Goal: Transaction & Acquisition: Purchase product/service

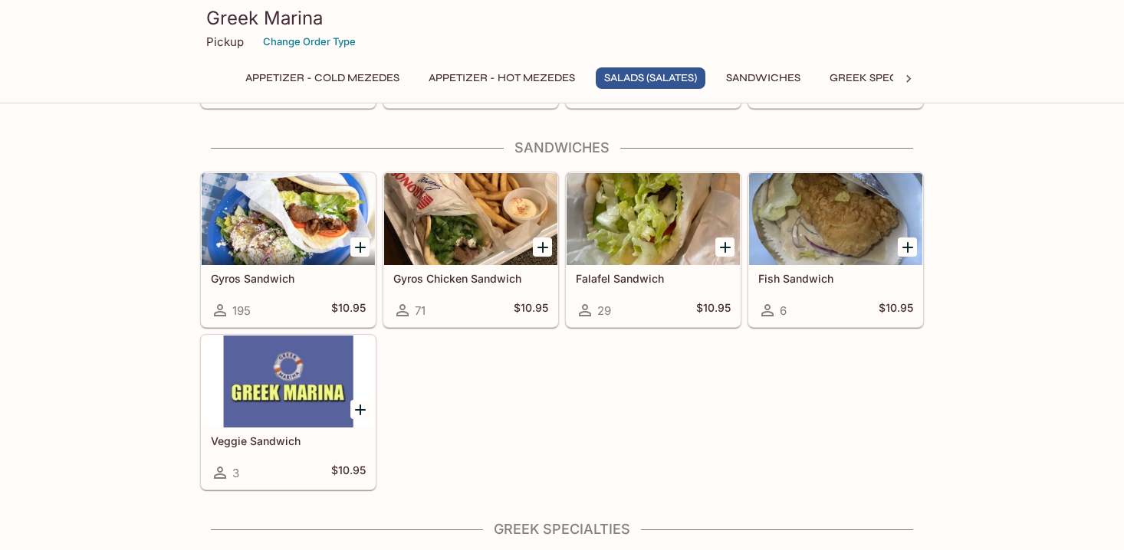
scroll to position [973, 0]
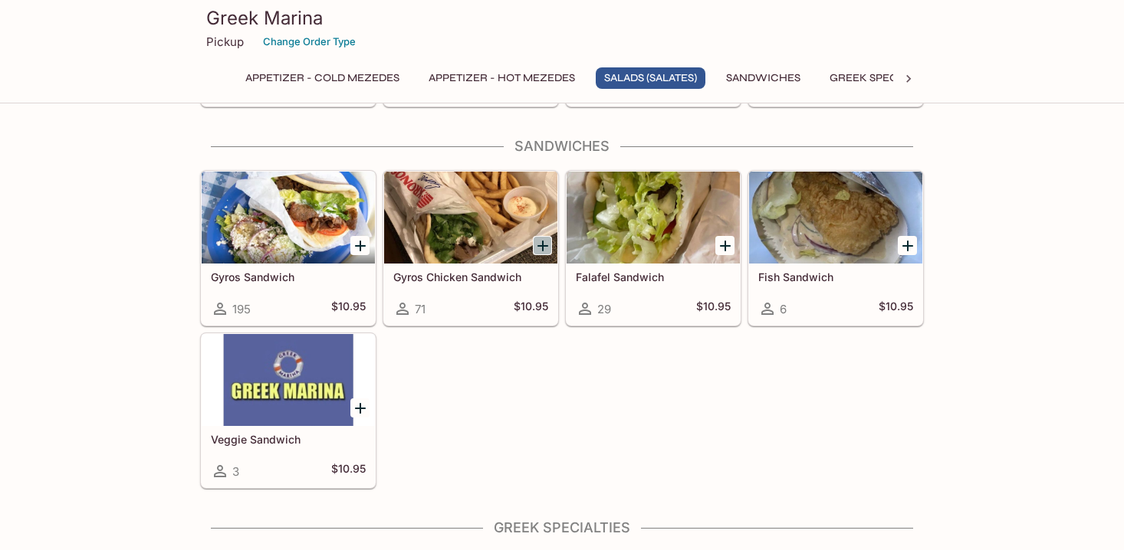
click at [540, 246] on icon "Add Gyros Chicken Sandwich" at bounding box center [542, 246] width 18 height 18
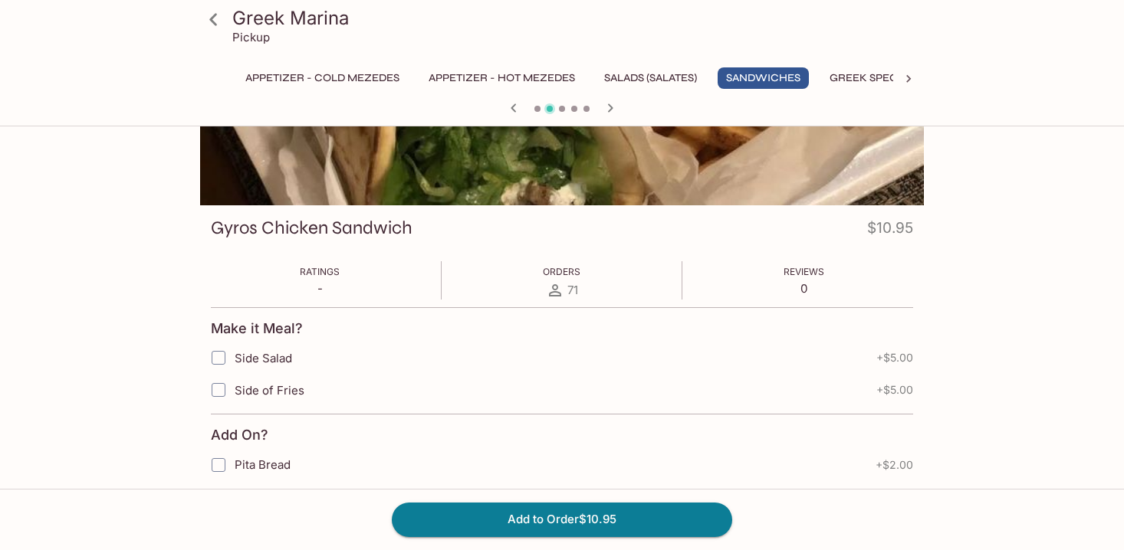
scroll to position [185, 0]
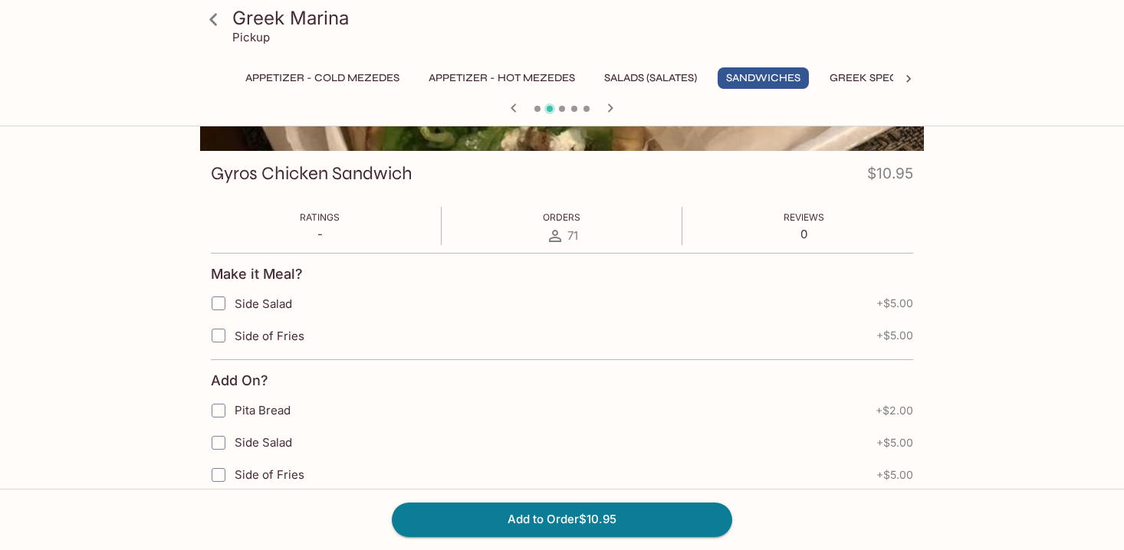
click at [217, 339] on input "Side of Fries" at bounding box center [218, 335] width 31 height 31
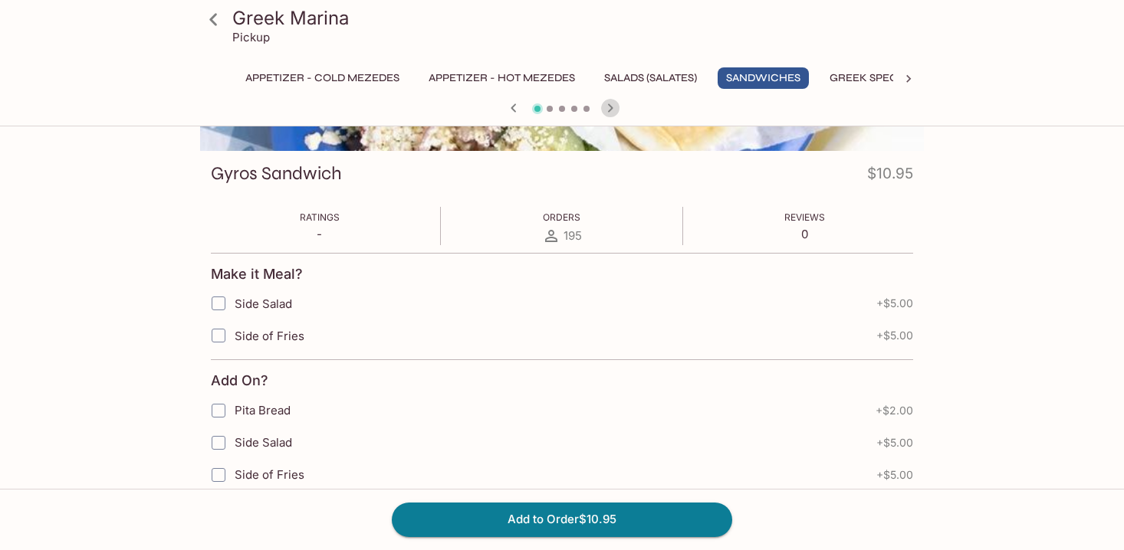
click at [610, 105] on icon "button" at bounding box center [610, 107] width 5 height 8
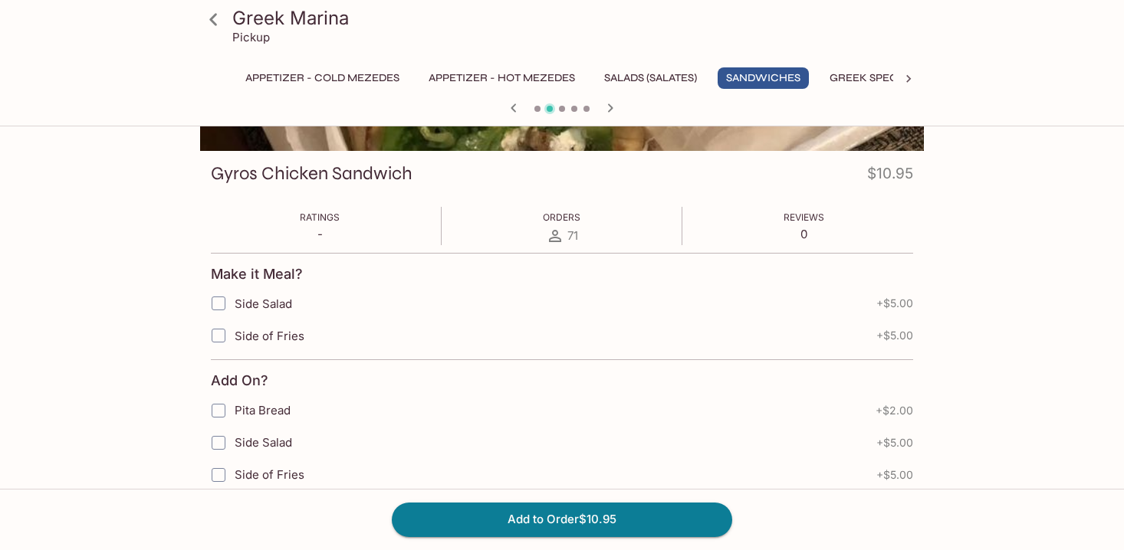
click at [215, 336] on input "Side of Fries" at bounding box center [218, 335] width 31 height 31
checkbox input "true"
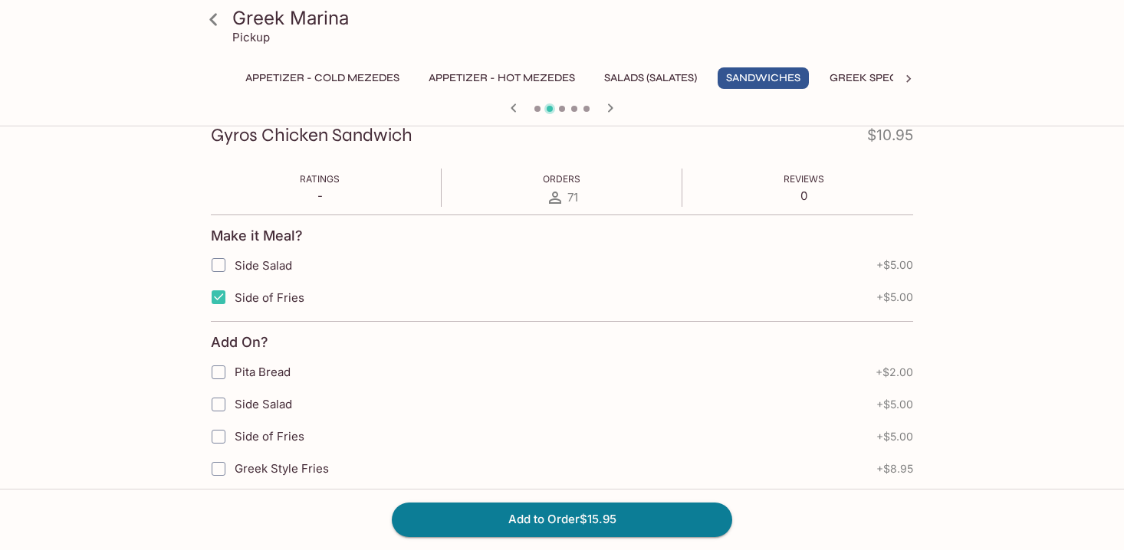
scroll to position [297, 0]
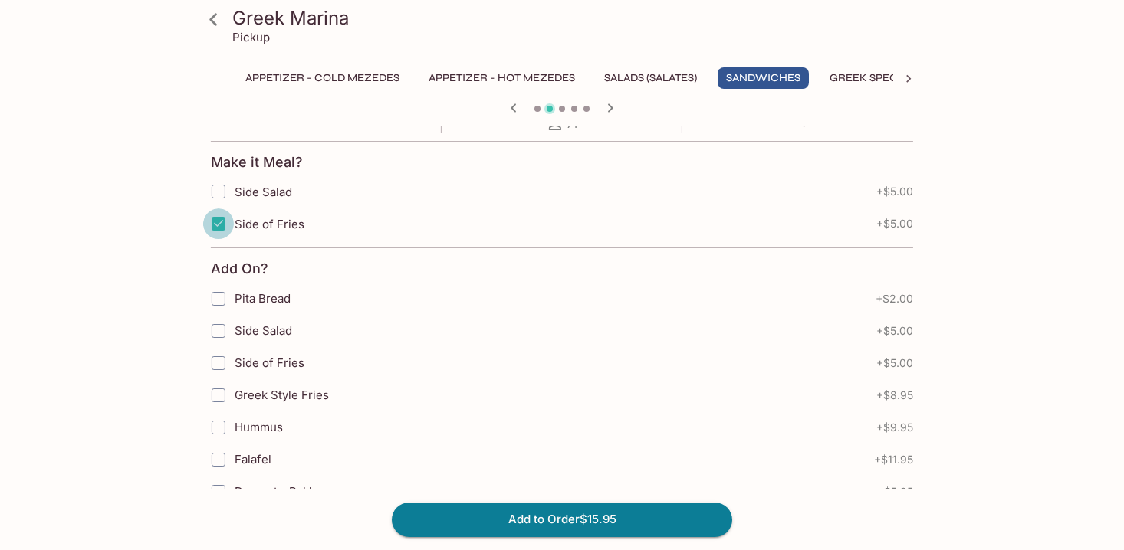
click at [222, 224] on input "Side of Fries" at bounding box center [218, 223] width 31 height 31
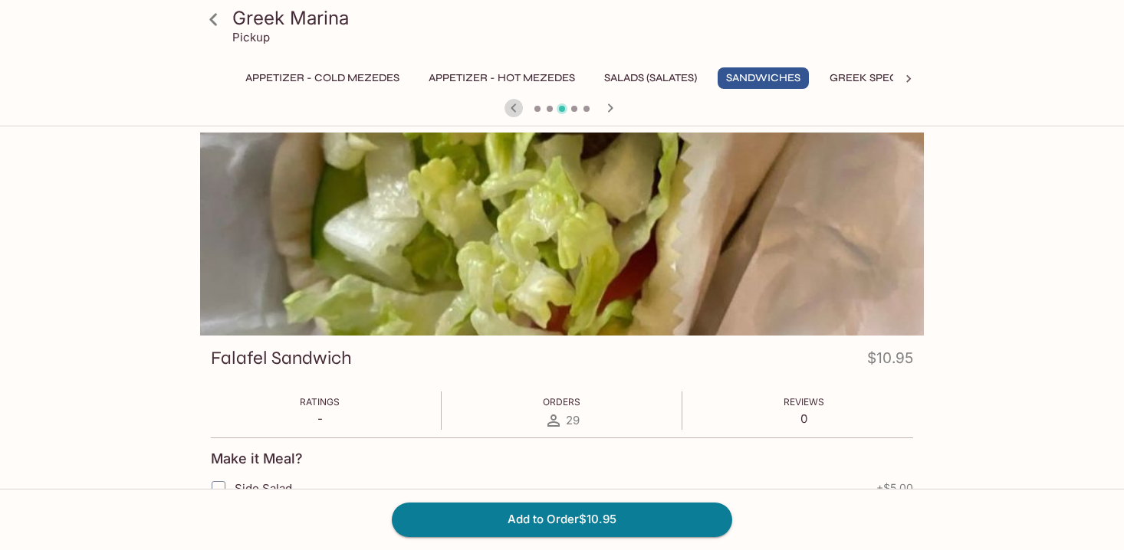
click at [515, 110] on icon "button" at bounding box center [513, 108] width 18 height 18
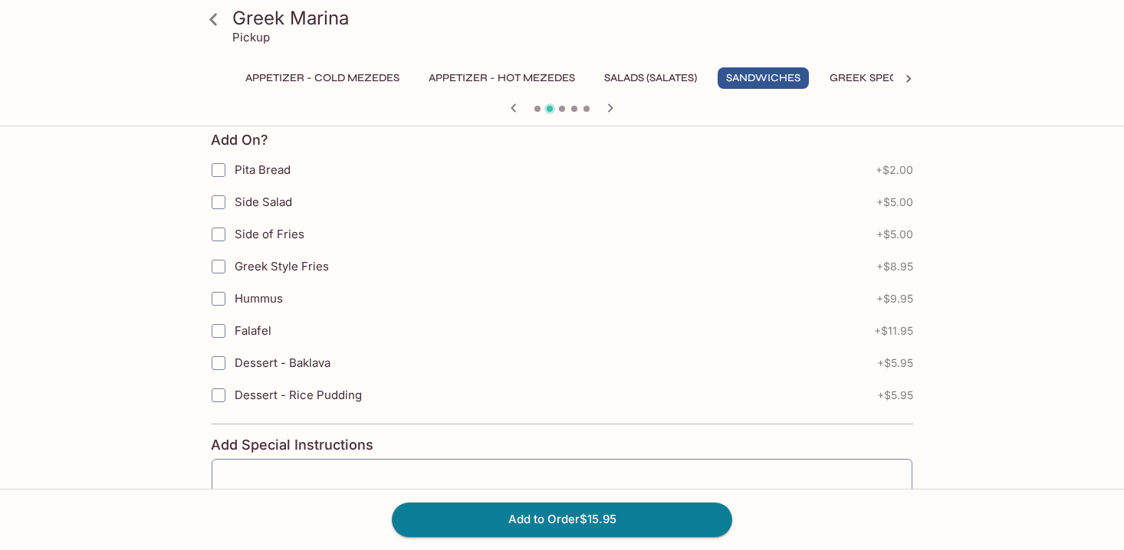
scroll to position [424, 0]
click at [224, 265] on input "Greek Style Fries" at bounding box center [218, 268] width 31 height 31
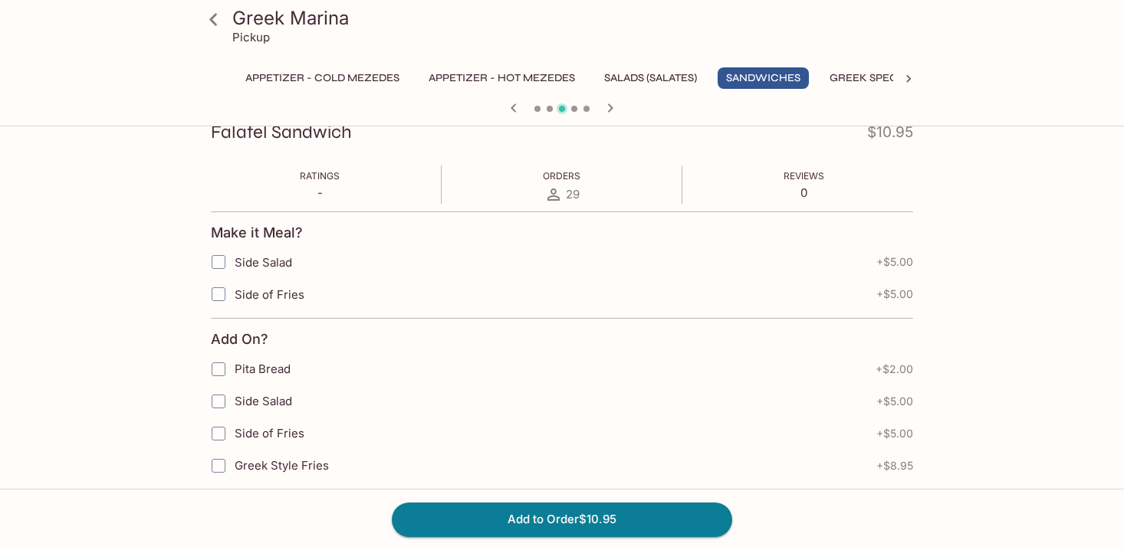
scroll to position [0, 0]
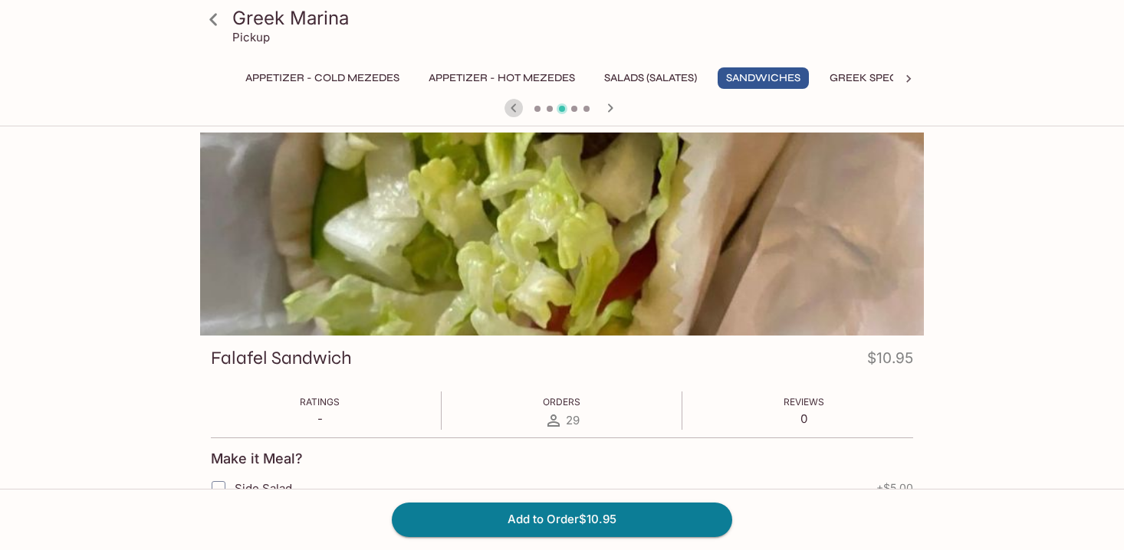
click at [518, 110] on icon "button" at bounding box center [513, 108] width 18 height 18
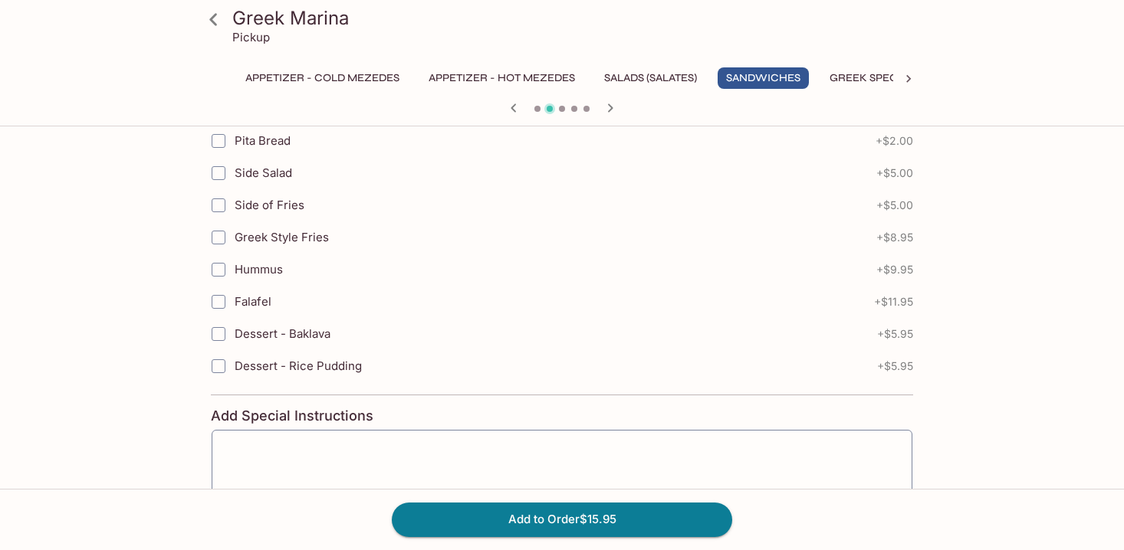
scroll to position [451, 0]
click at [217, 239] on input "Greek Style Fries" at bounding box center [218, 240] width 31 height 31
checkbox input "true"
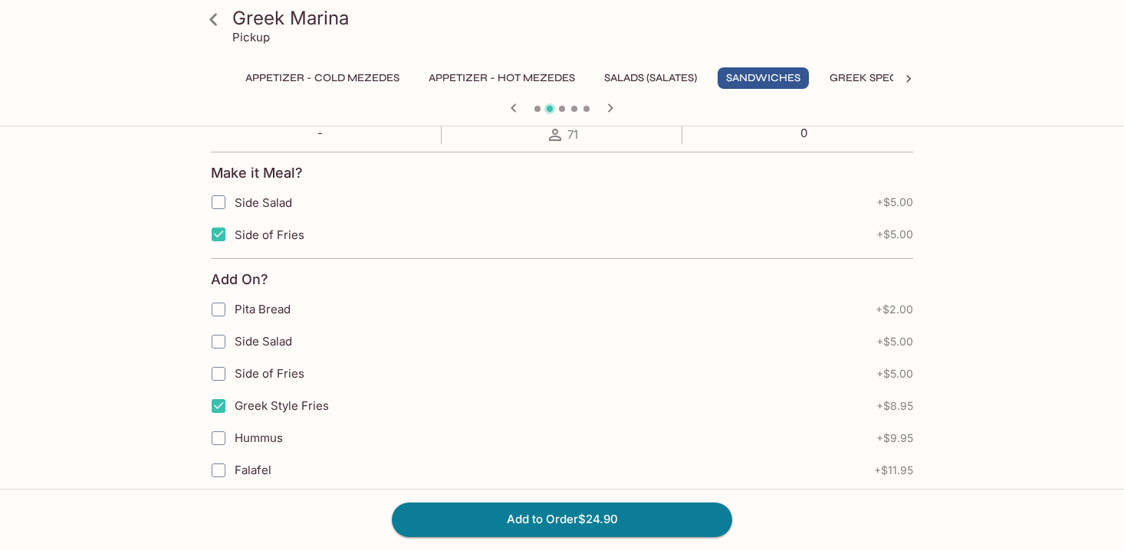
scroll to position [241, 0]
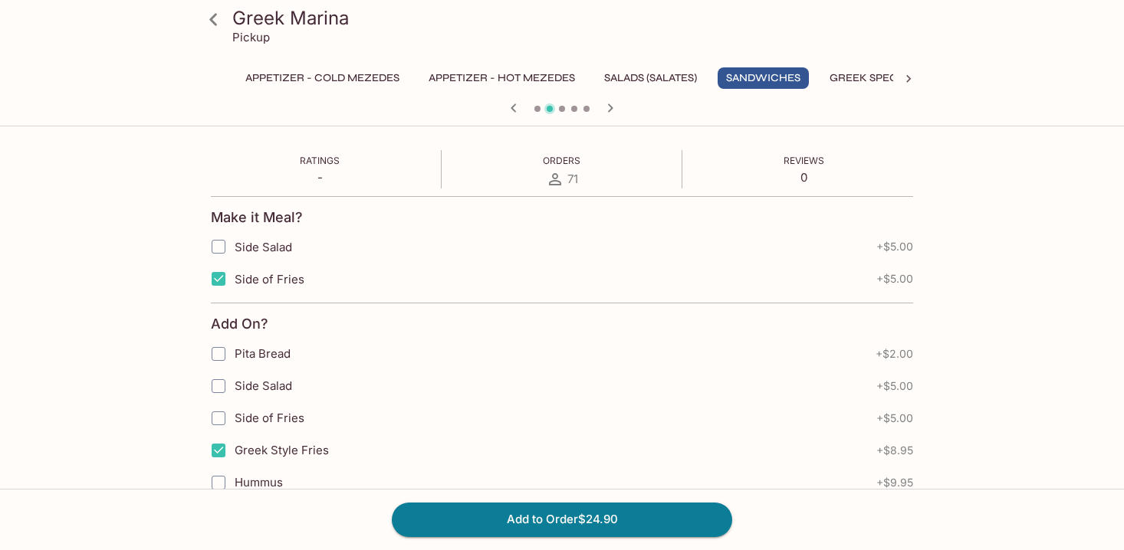
click at [523, 497] on div "Add to Order $24.90" at bounding box center [562, 519] width 1124 height 61
click at [520, 520] on button "Add to Order $24.90" at bounding box center [562, 520] width 340 height 34
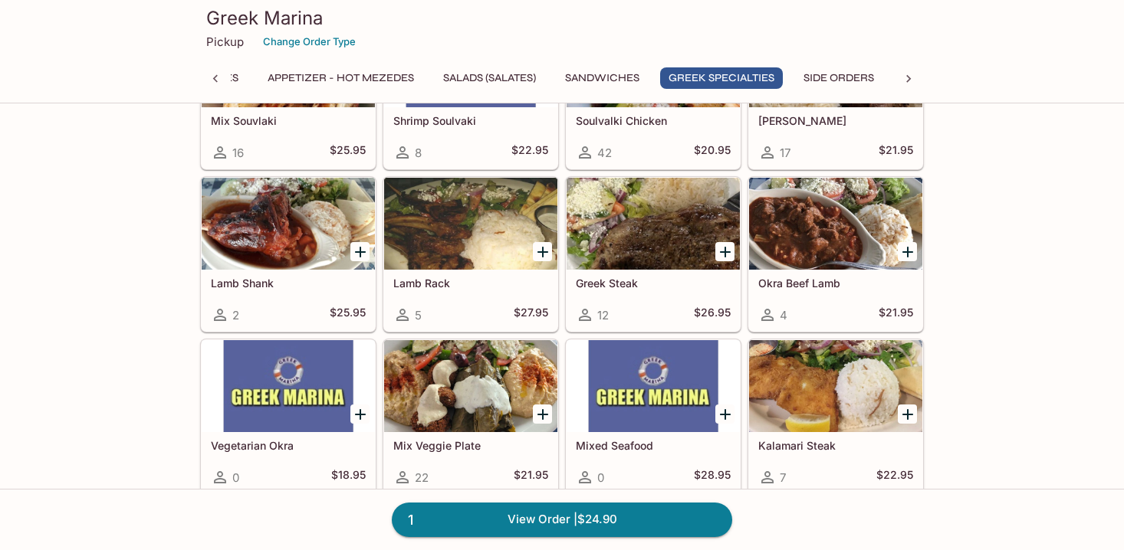
scroll to position [1737, 0]
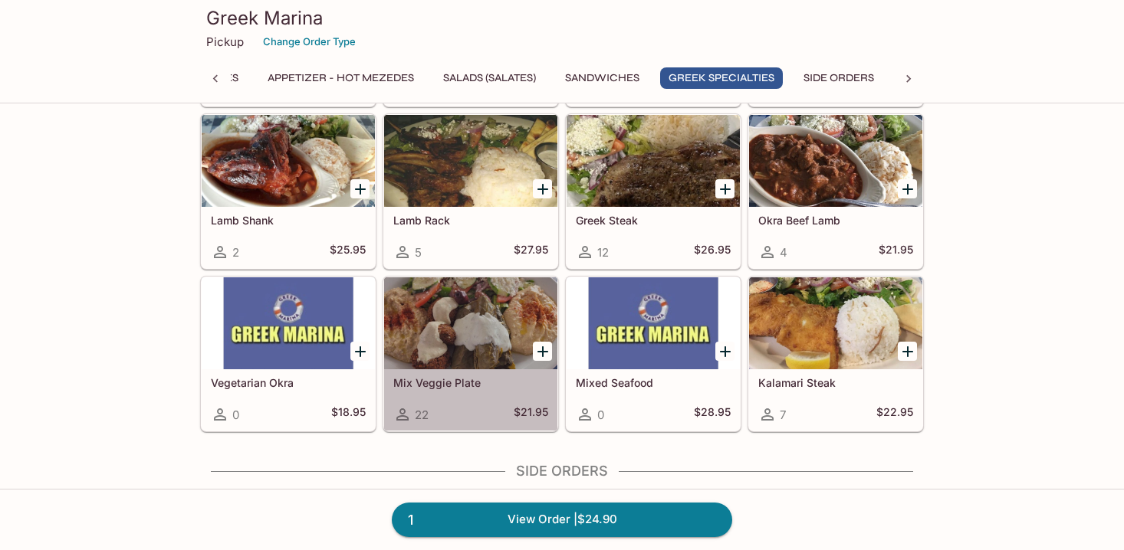
click at [470, 281] on div at bounding box center [470, 323] width 173 height 92
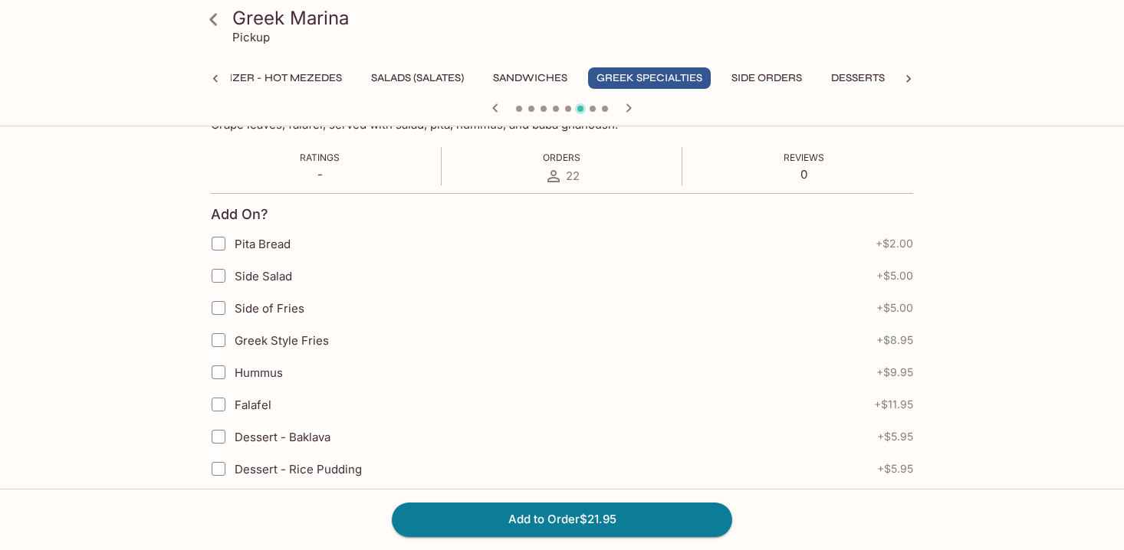
scroll to position [238, 0]
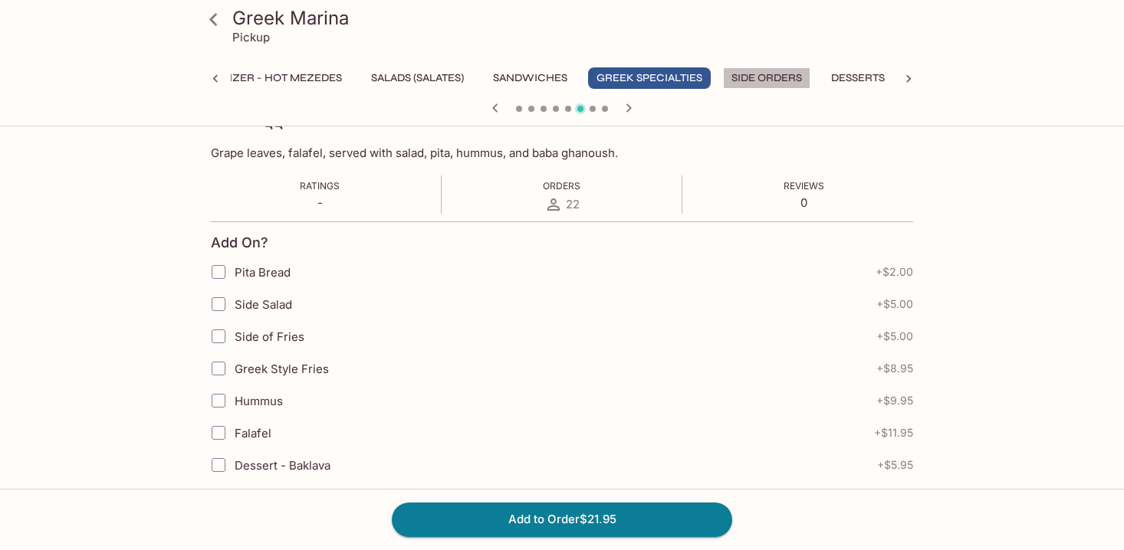
click at [778, 78] on button "Side Orders" at bounding box center [766, 77] width 87 height 21
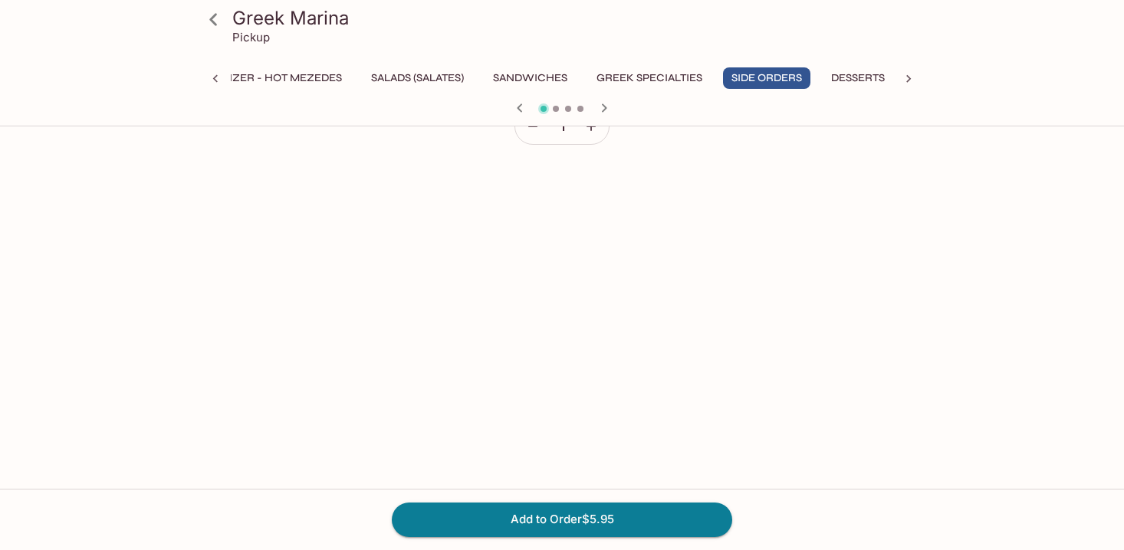
scroll to position [0, 0]
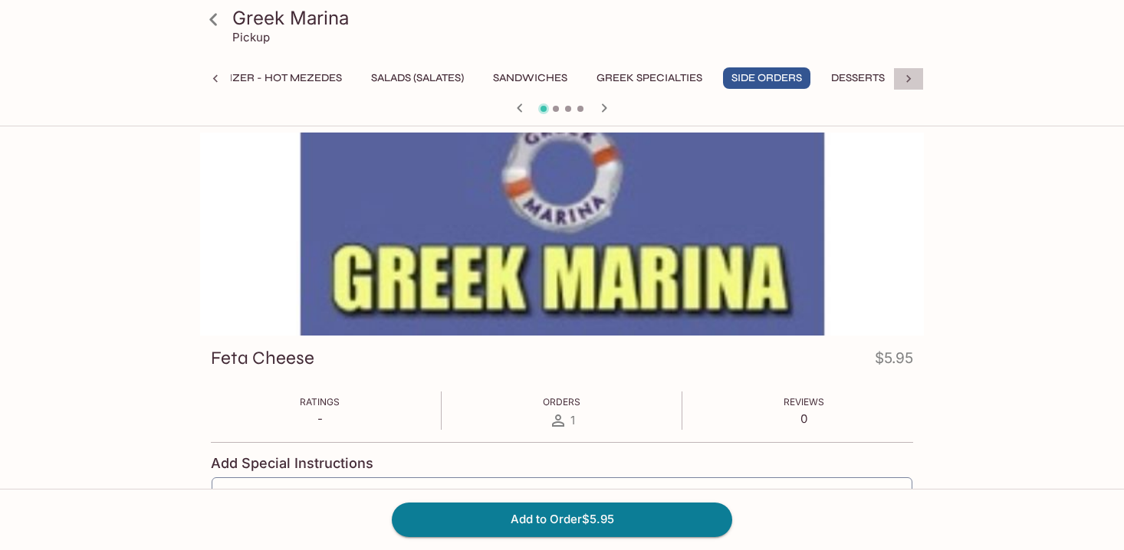
click at [906, 79] on icon at bounding box center [908, 78] width 15 height 15
click at [868, 78] on button "Desserts" at bounding box center [857, 77] width 71 height 21
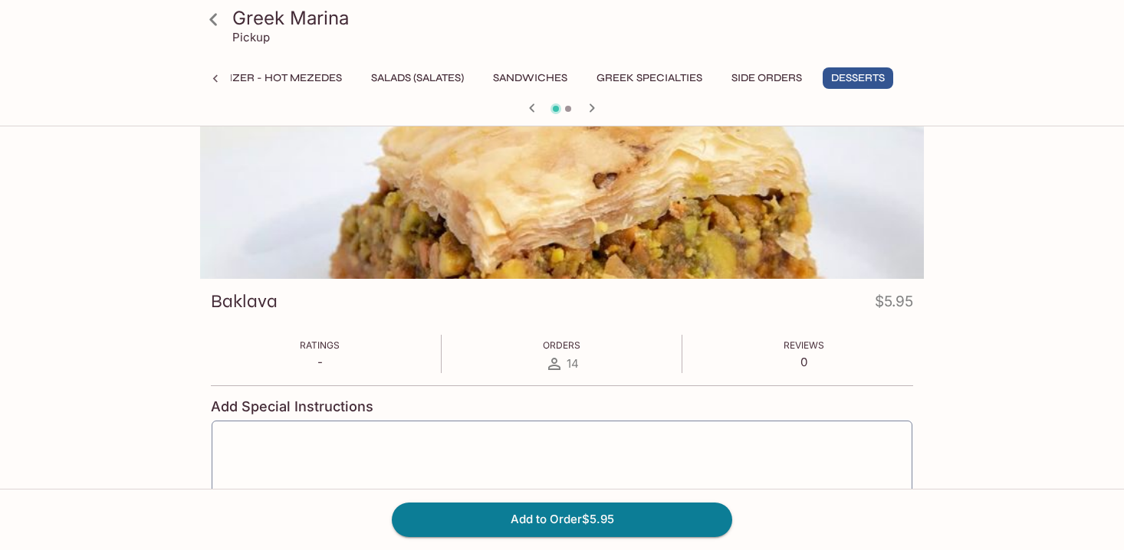
scroll to position [0, 0]
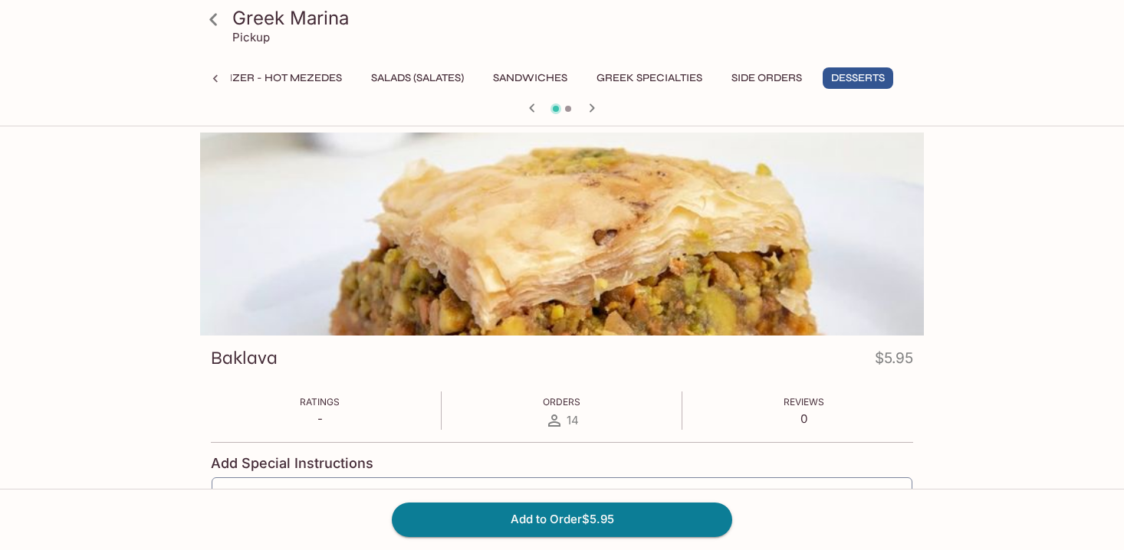
click at [751, 75] on button "Side Orders" at bounding box center [766, 77] width 87 height 21
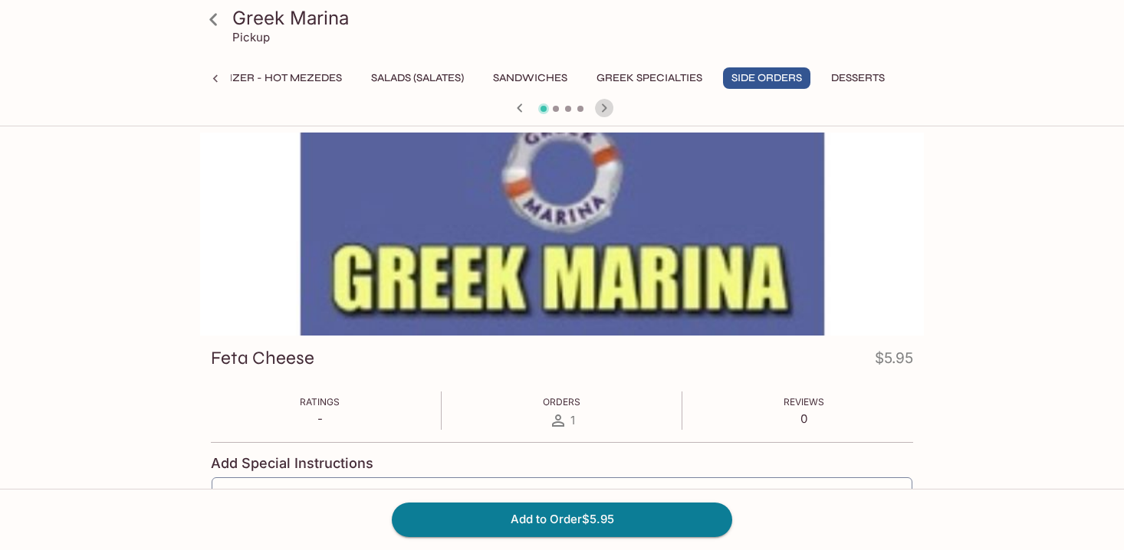
click at [603, 107] on icon "button" at bounding box center [604, 108] width 18 height 18
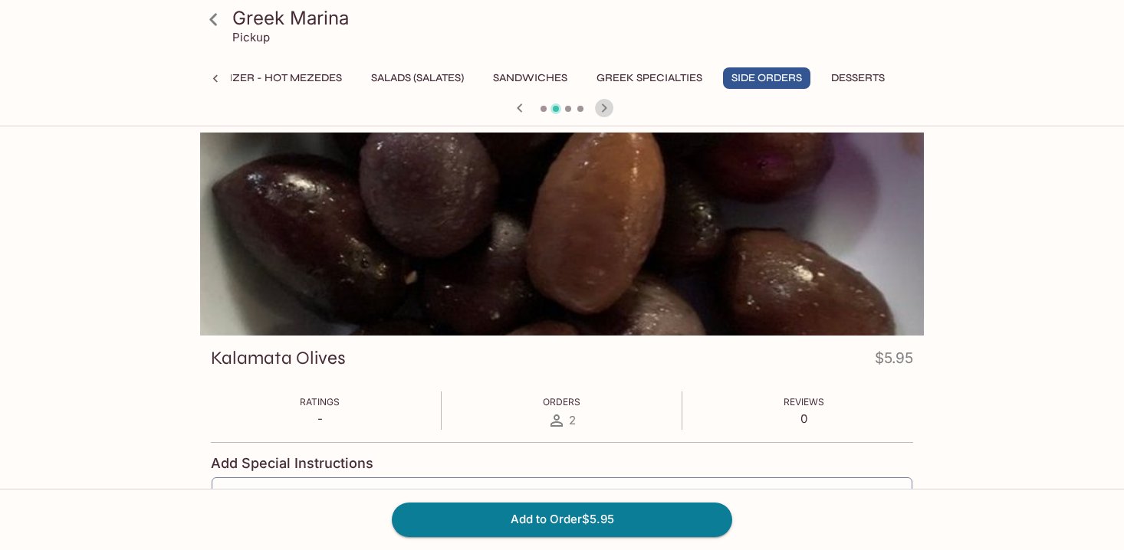
click at [606, 107] on icon "button" at bounding box center [604, 107] width 5 height 8
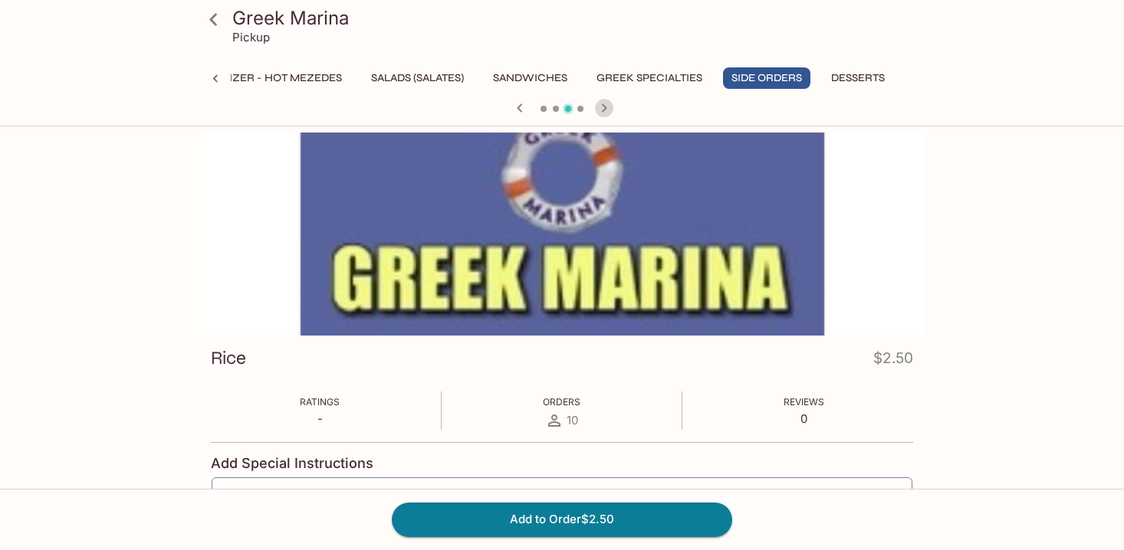
click at [606, 107] on icon "button" at bounding box center [604, 107] width 5 height 8
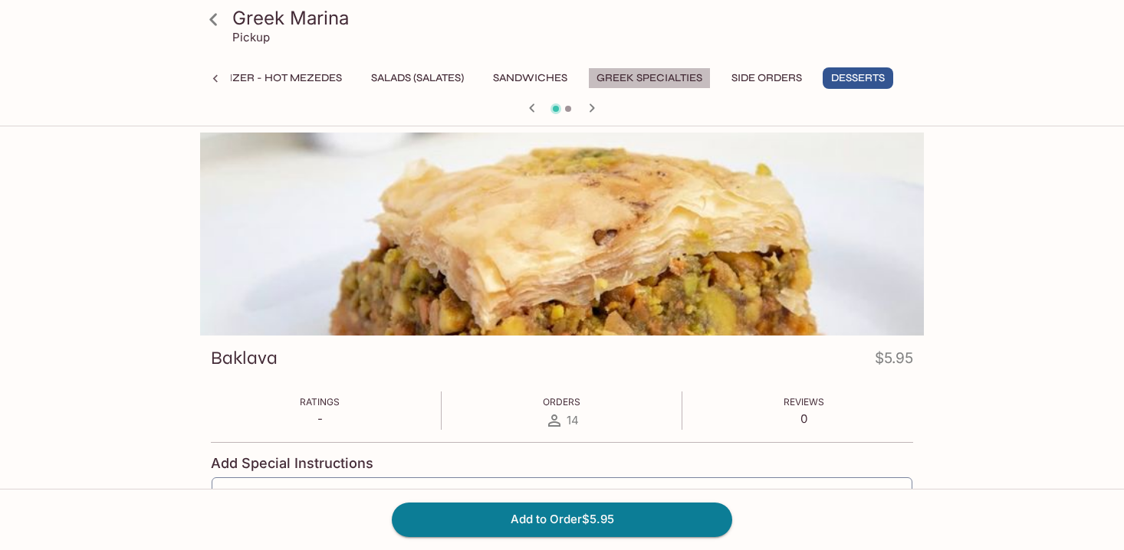
click at [614, 72] on button "Greek Specialties" at bounding box center [649, 77] width 123 height 21
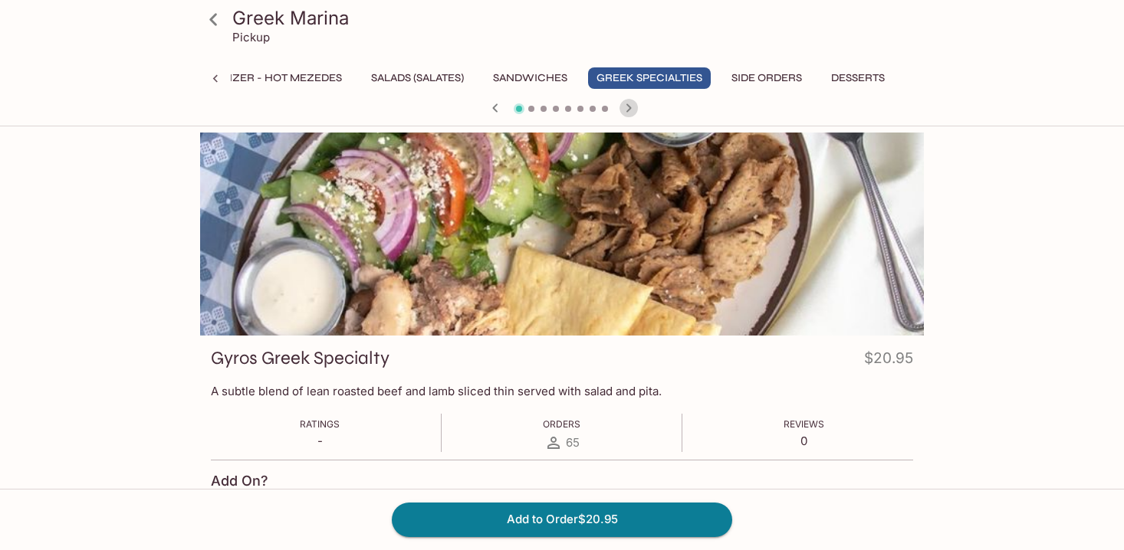
click at [632, 110] on icon "button" at bounding box center [628, 108] width 18 height 18
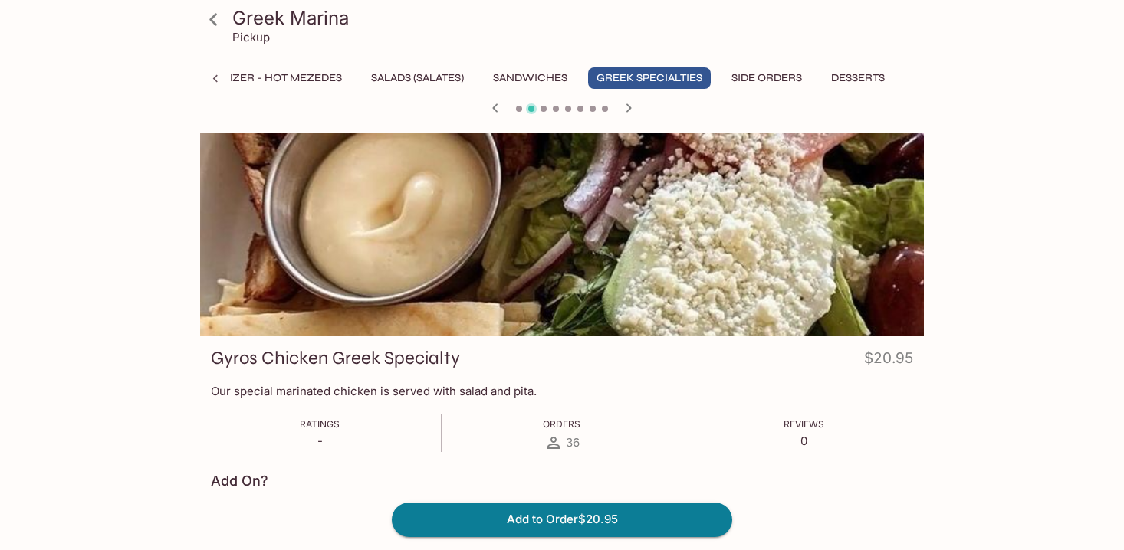
click at [648, 231] on div at bounding box center [562, 234] width 724 height 203
click at [629, 107] on icon "button" at bounding box center [628, 107] width 5 height 8
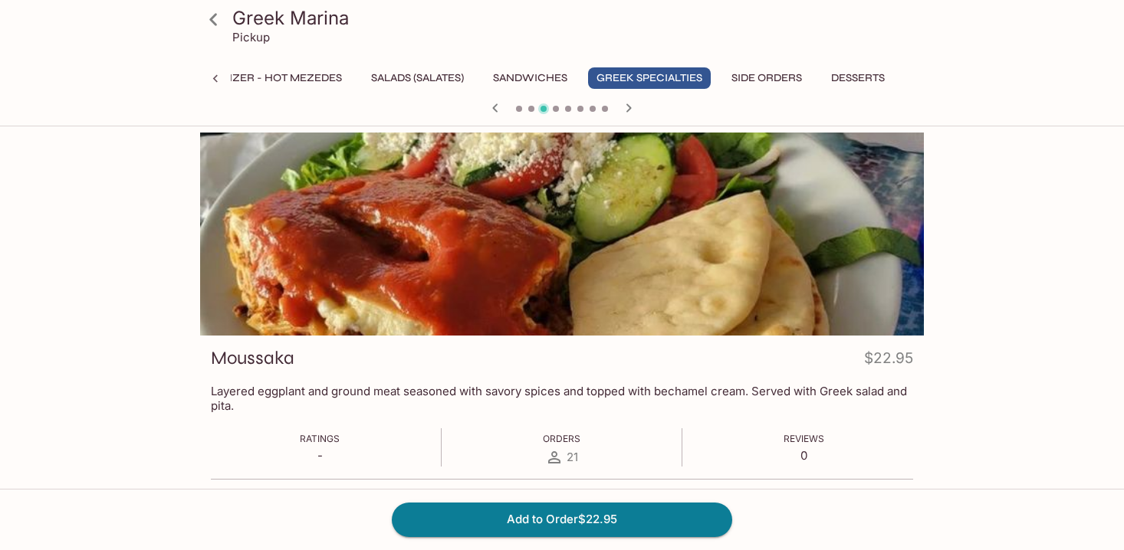
click at [629, 107] on icon "button" at bounding box center [628, 107] width 5 height 8
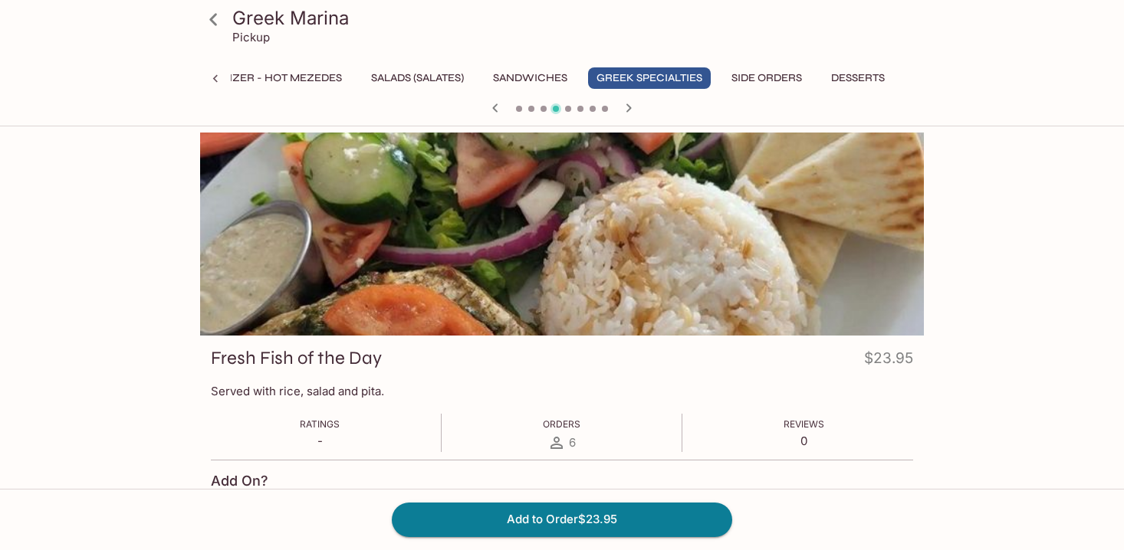
click at [629, 107] on icon "button" at bounding box center [628, 107] width 5 height 8
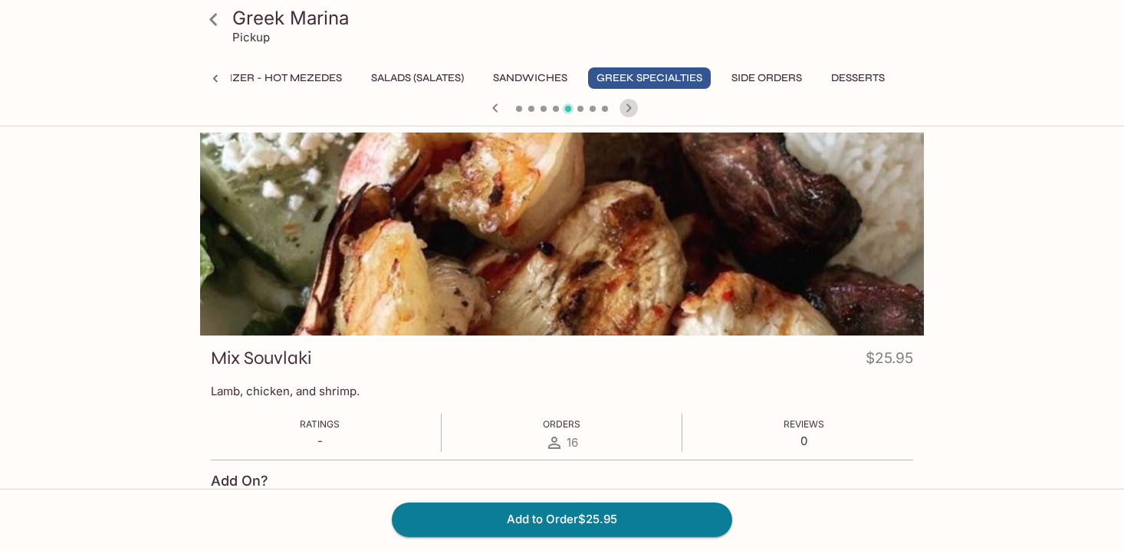
click at [629, 107] on icon "button" at bounding box center [628, 107] width 5 height 8
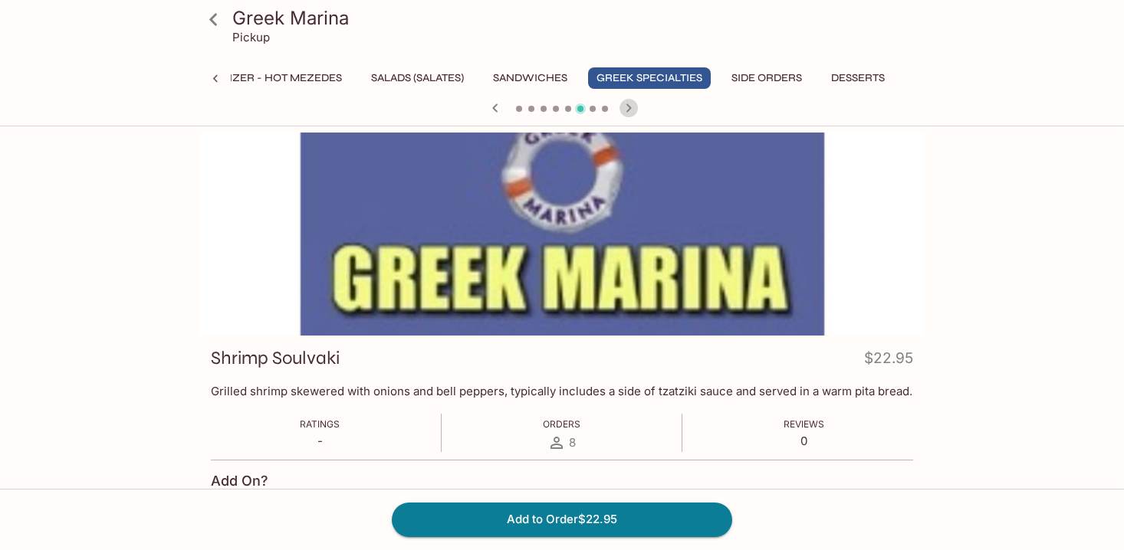
click at [629, 107] on icon "button" at bounding box center [628, 107] width 5 height 8
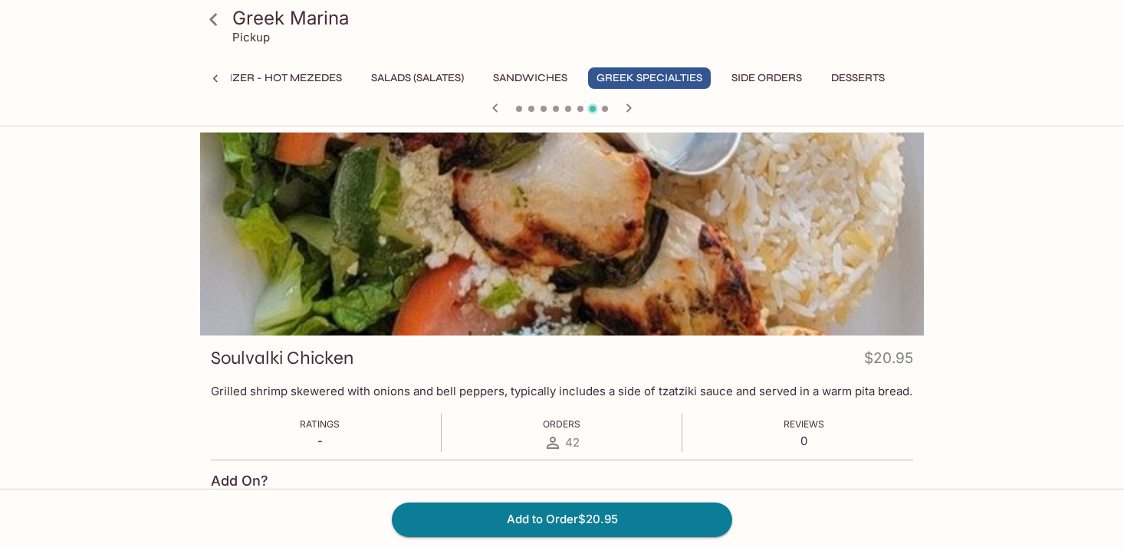
click at [629, 107] on icon "button" at bounding box center [628, 107] width 5 height 8
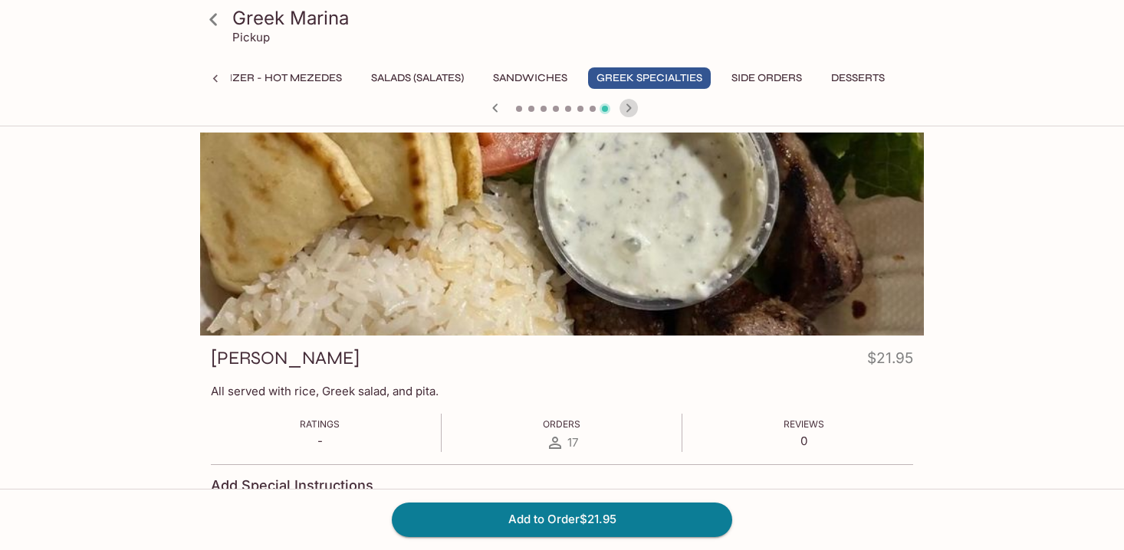
click at [629, 107] on icon "button" at bounding box center [628, 107] width 5 height 8
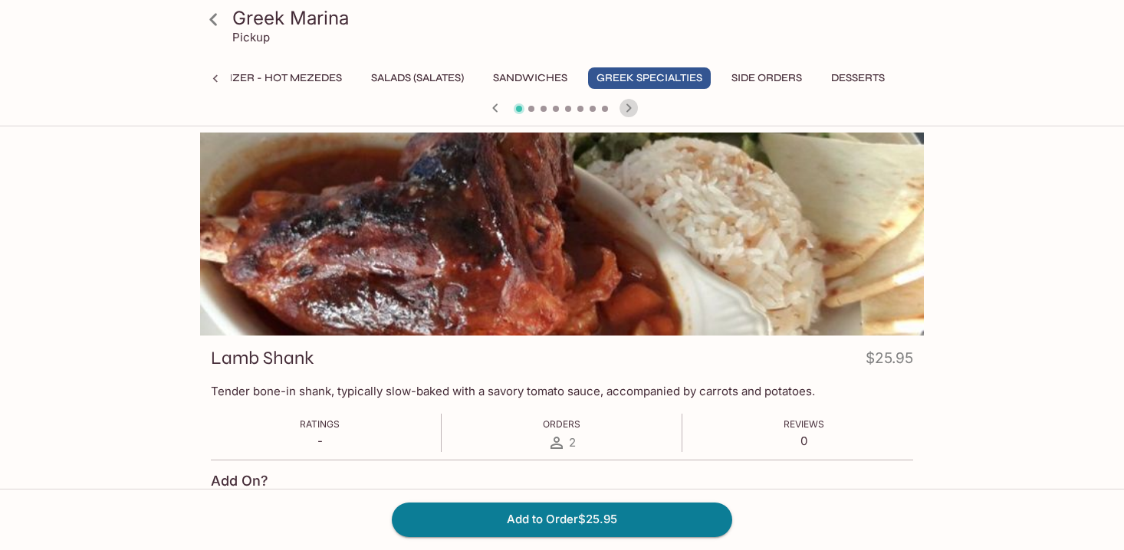
click at [629, 107] on icon "button" at bounding box center [628, 107] width 5 height 8
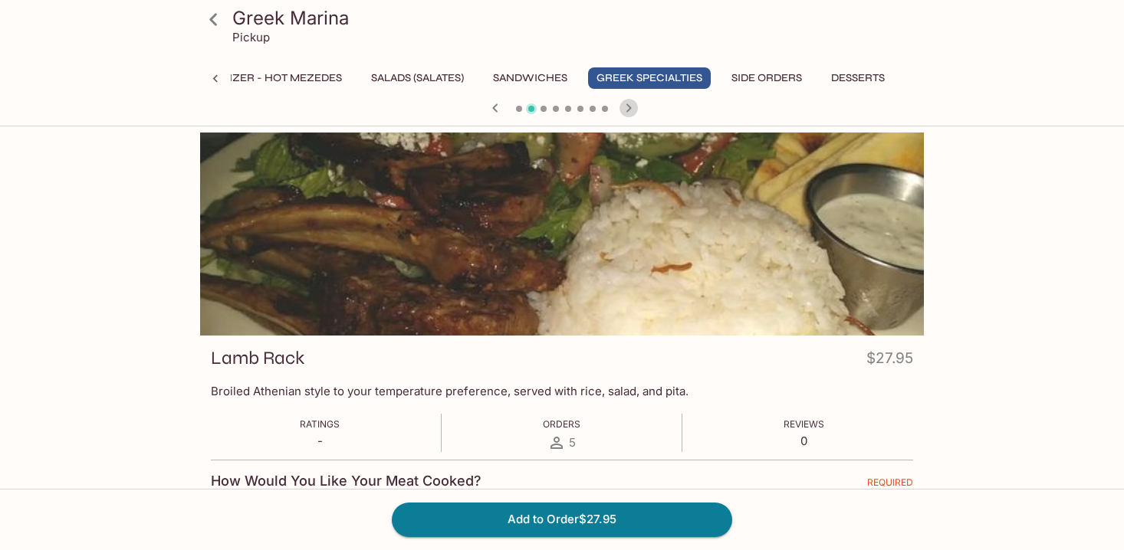
click at [629, 107] on icon "button" at bounding box center [628, 107] width 5 height 8
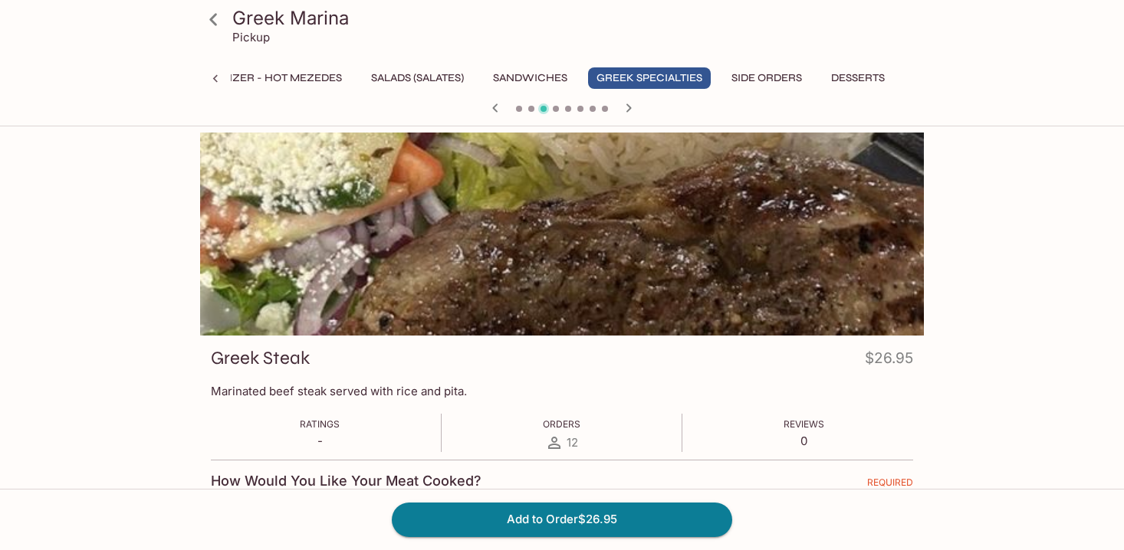
click at [629, 107] on icon "button" at bounding box center [628, 107] width 5 height 8
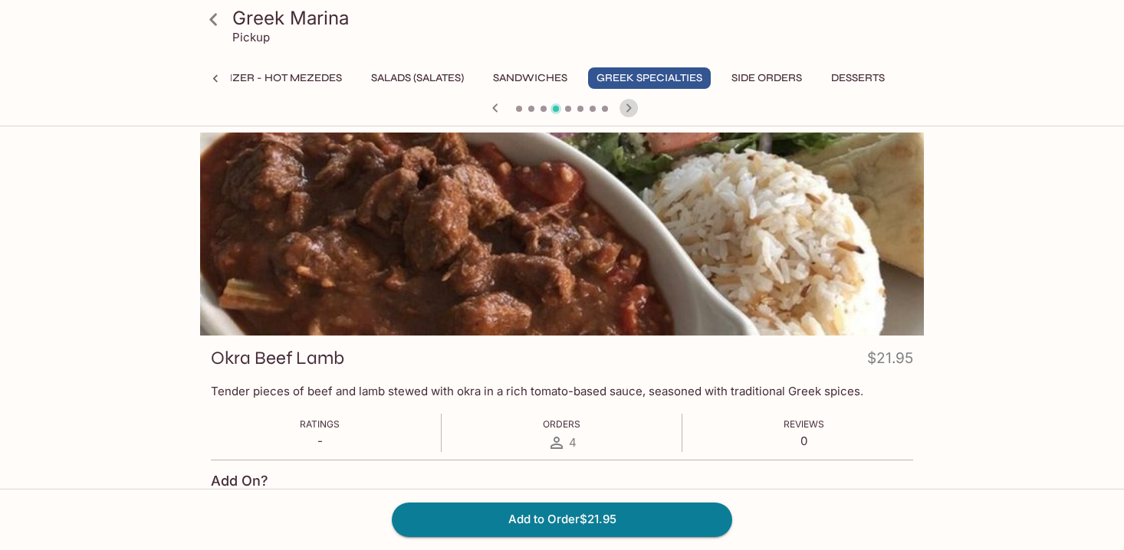
click at [629, 107] on icon "button" at bounding box center [628, 107] width 5 height 8
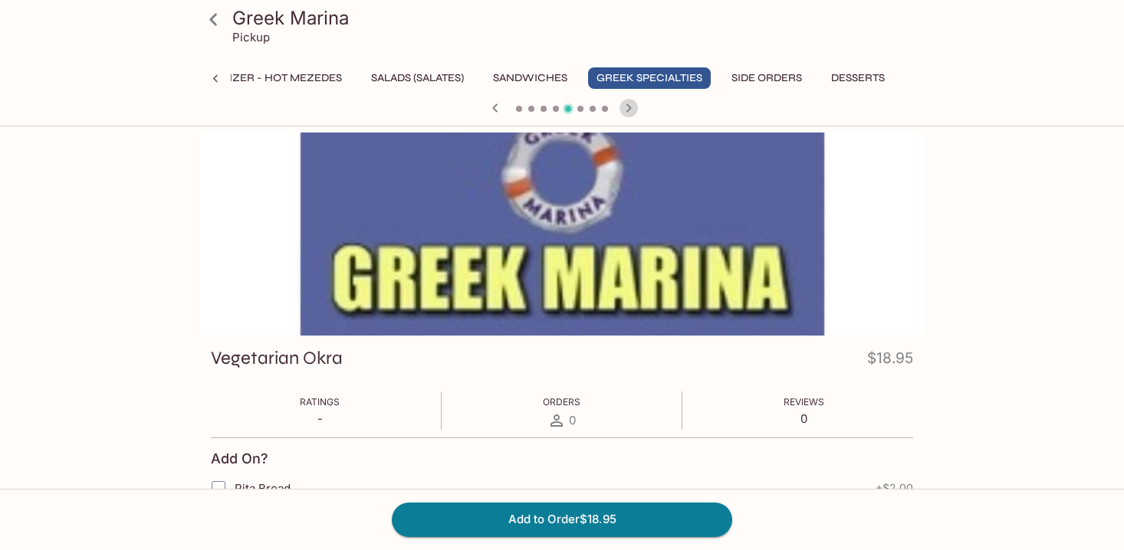
click at [629, 107] on icon "button" at bounding box center [628, 107] width 5 height 8
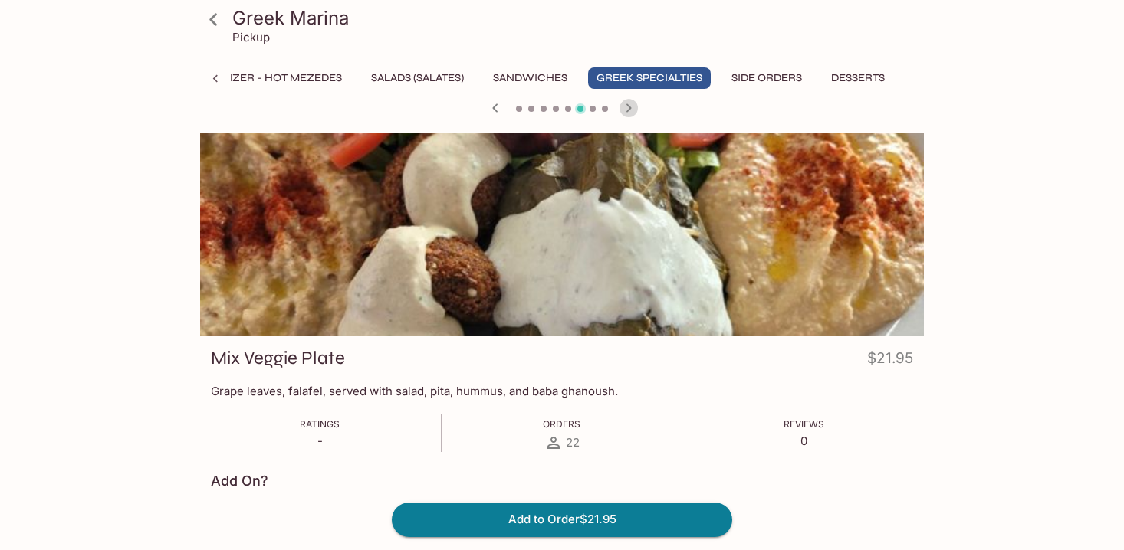
click at [629, 107] on icon "button" at bounding box center [628, 107] width 5 height 8
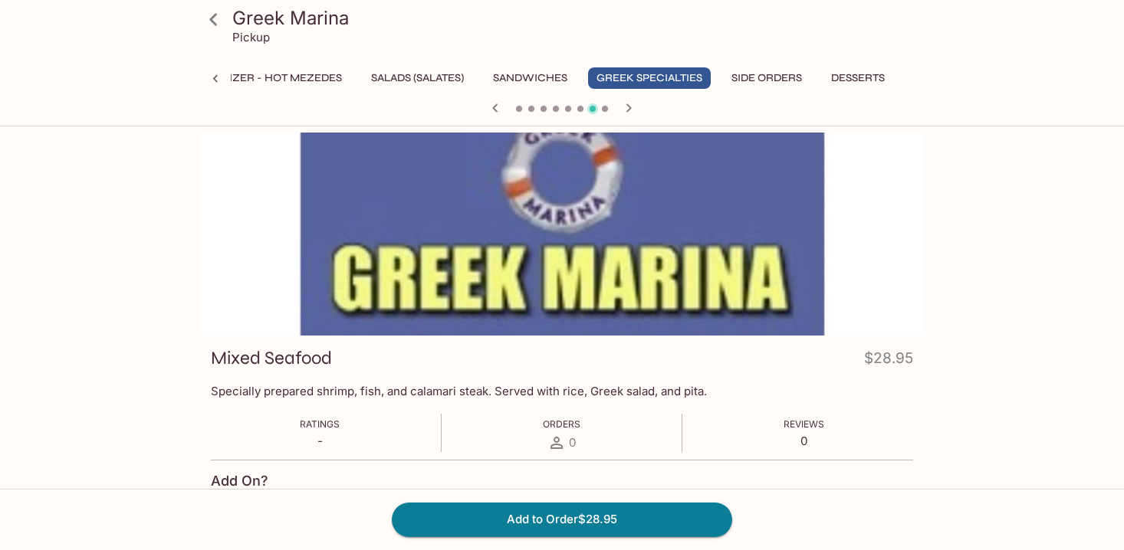
click at [498, 109] on icon "button" at bounding box center [495, 108] width 18 height 18
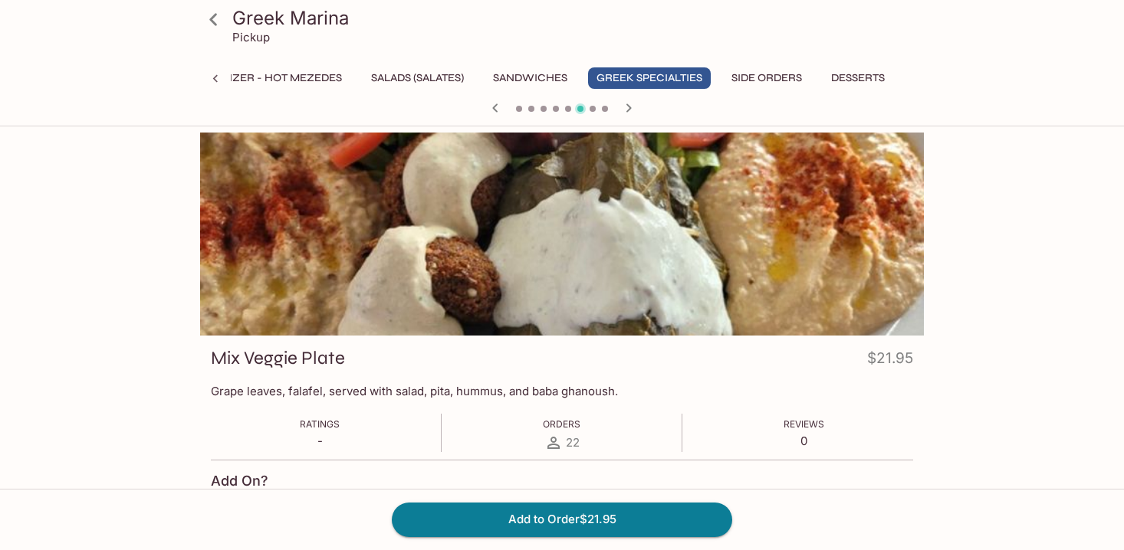
click at [516, 110] on span at bounding box center [519, 109] width 6 height 6
click at [520, 110] on span at bounding box center [519, 109] width 6 height 6
click at [481, 109] on div at bounding box center [562, 109] width 736 height 23
click at [494, 104] on icon "button" at bounding box center [495, 108] width 18 height 18
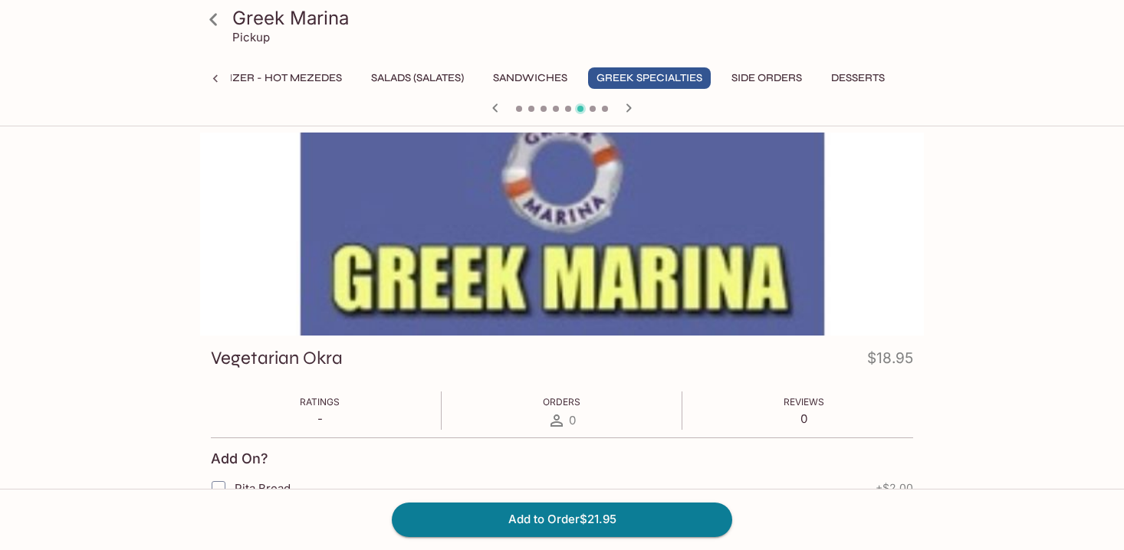
click at [494, 104] on icon "button" at bounding box center [495, 108] width 18 height 18
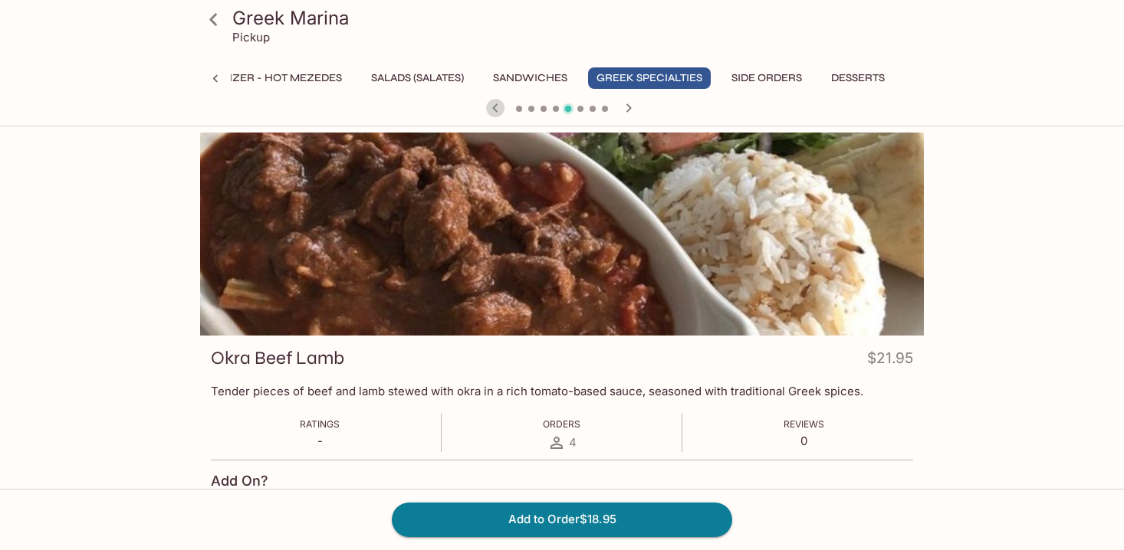
click at [494, 104] on icon "button" at bounding box center [495, 108] width 18 height 18
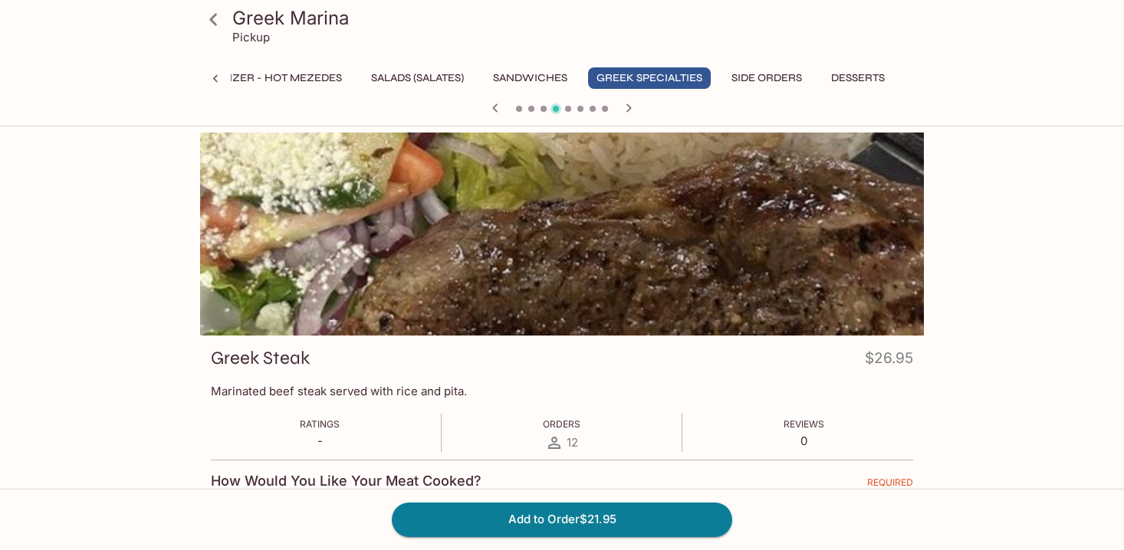
click at [494, 104] on icon "button" at bounding box center [495, 108] width 18 height 18
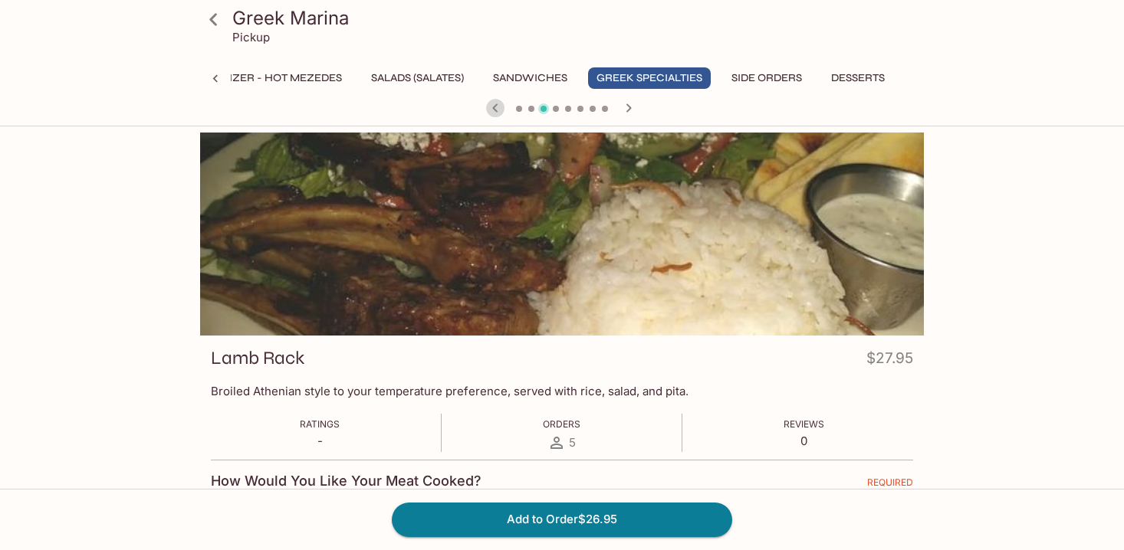
click at [494, 104] on icon "button" at bounding box center [495, 108] width 18 height 18
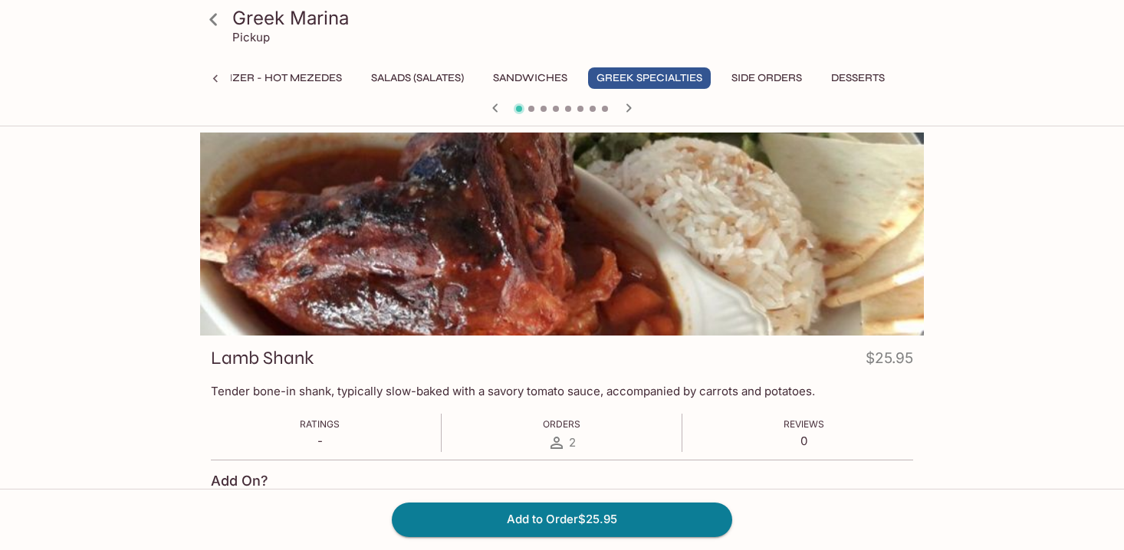
click at [494, 104] on icon "button" at bounding box center [495, 108] width 18 height 18
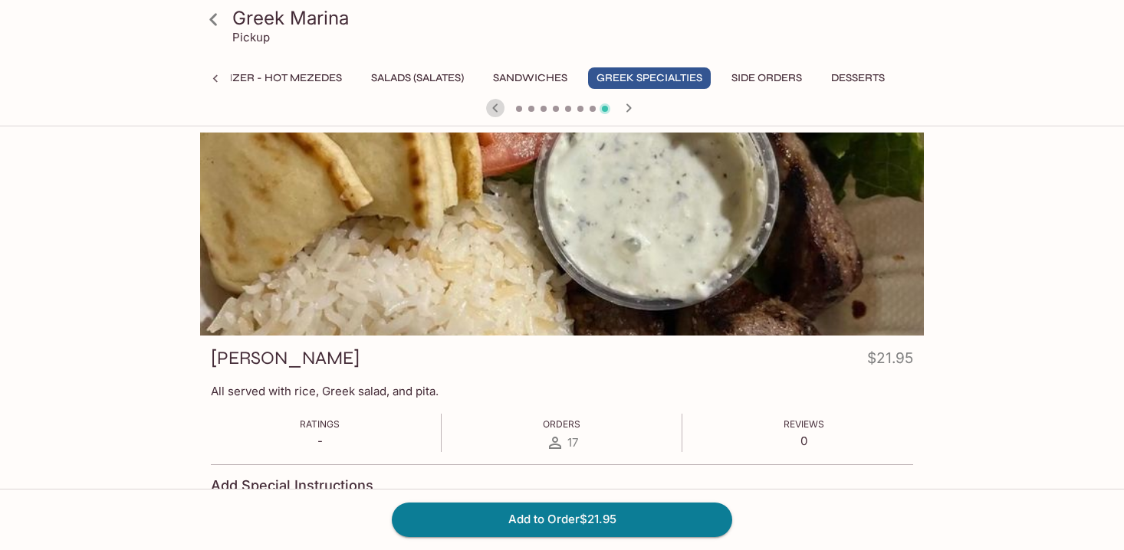
click at [494, 104] on icon "button" at bounding box center [495, 108] width 18 height 18
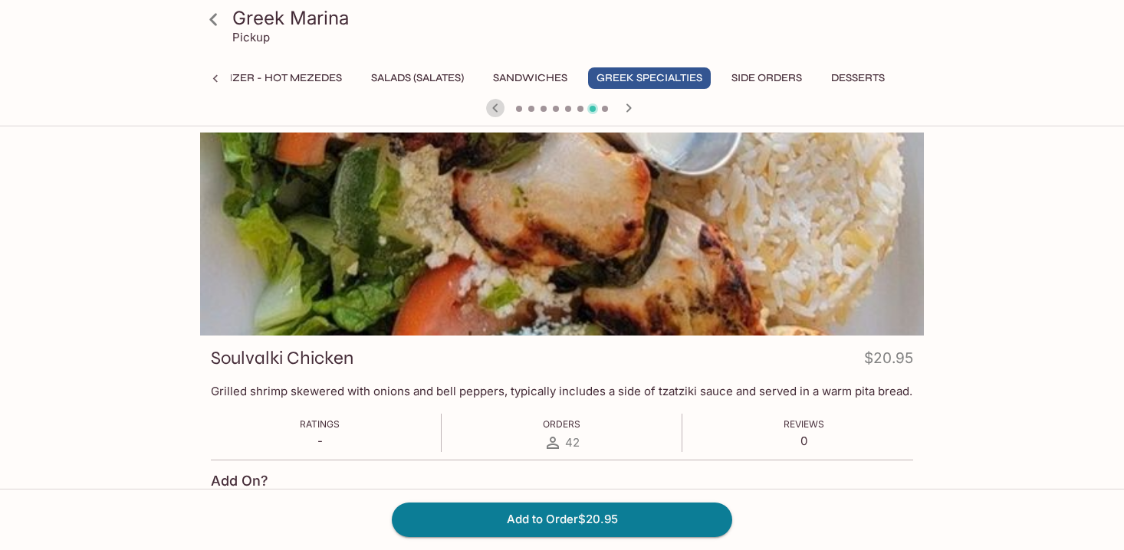
click at [494, 104] on icon "button" at bounding box center [495, 108] width 18 height 18
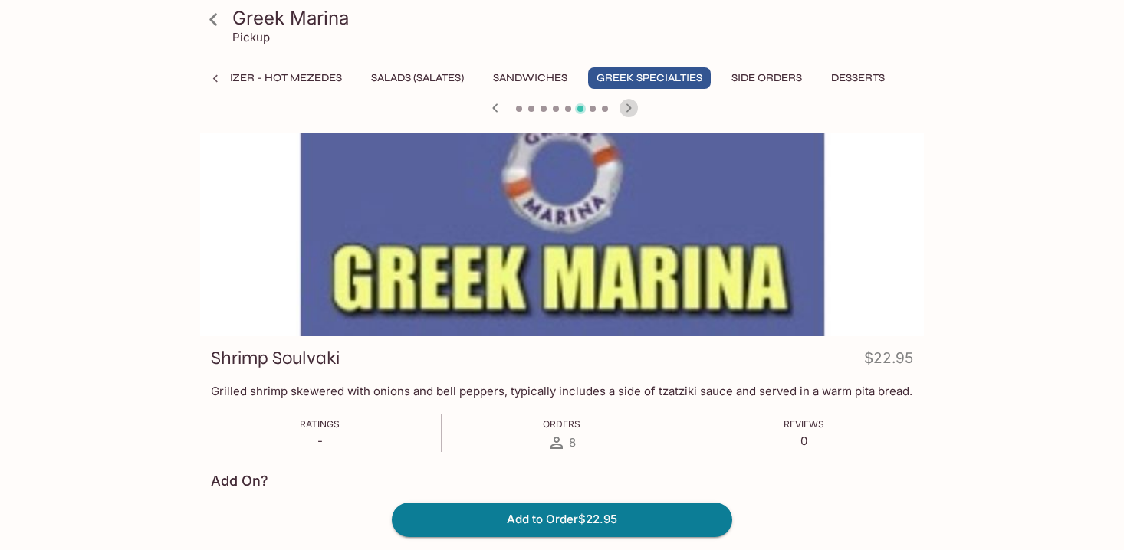
click at [625, 107] on icon "button" at bounding box center [628, 108] width 18 height 18
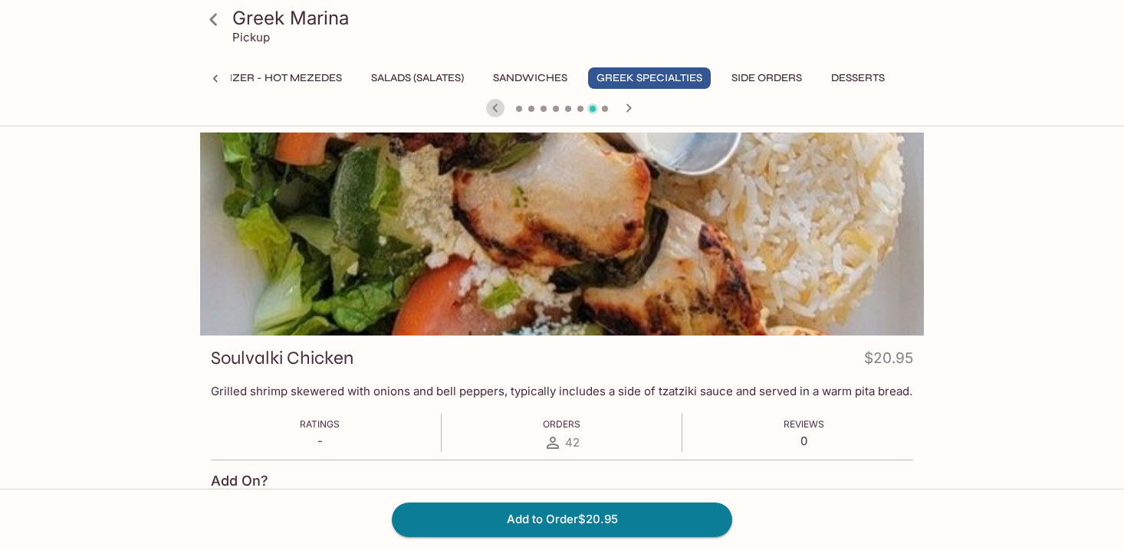
click at [500, 109] on icon "button" at bounding box center [495, 108] width 18 height 18
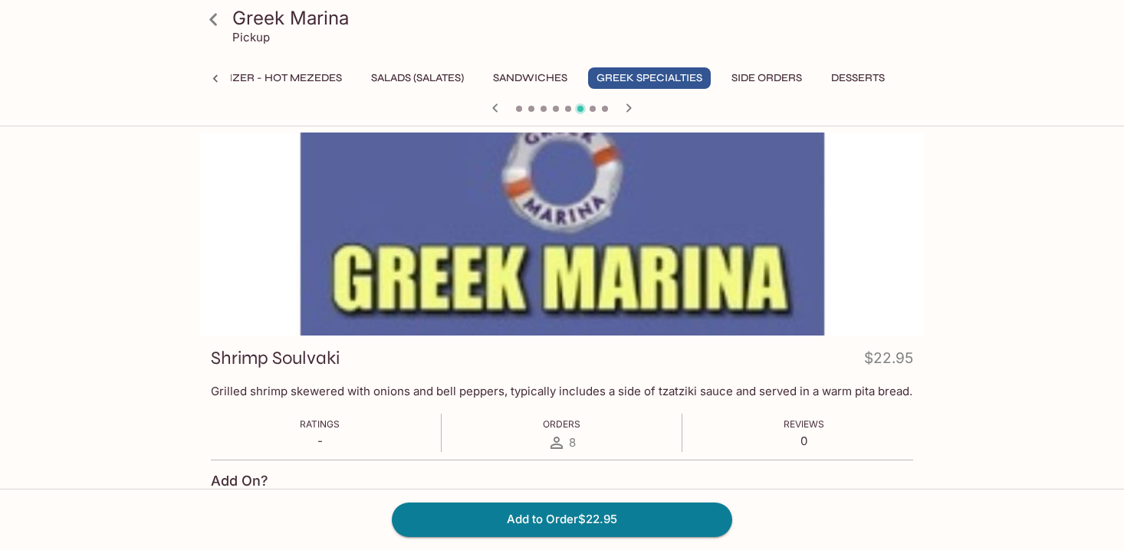
click at [500, 109] on icon "button" at bounding box center [495, 108] width 18 height 18
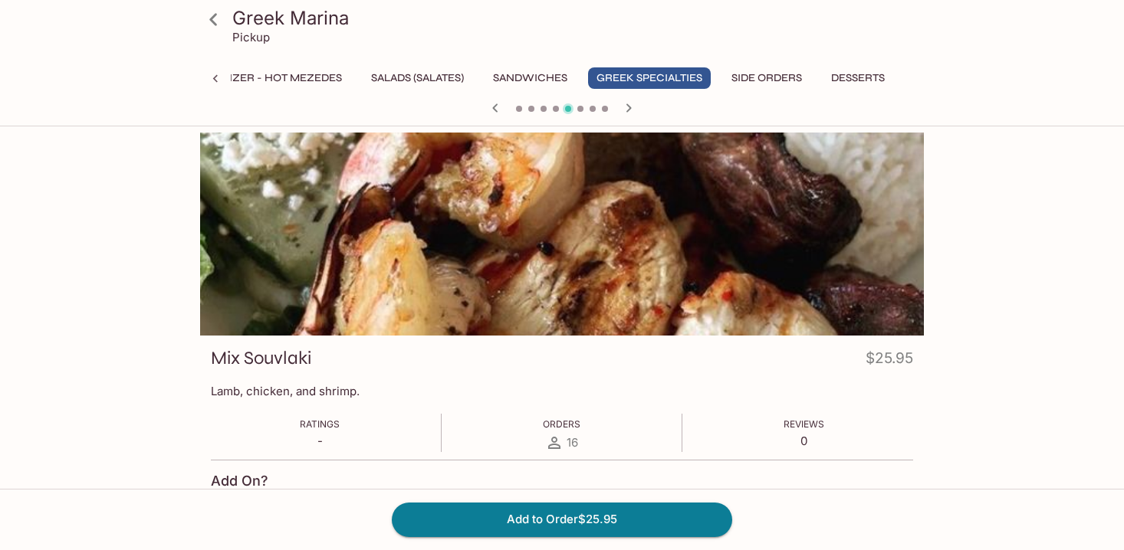
click at [500, 109] on icon "button" at bounding box center [495, 108] width 18 height 18
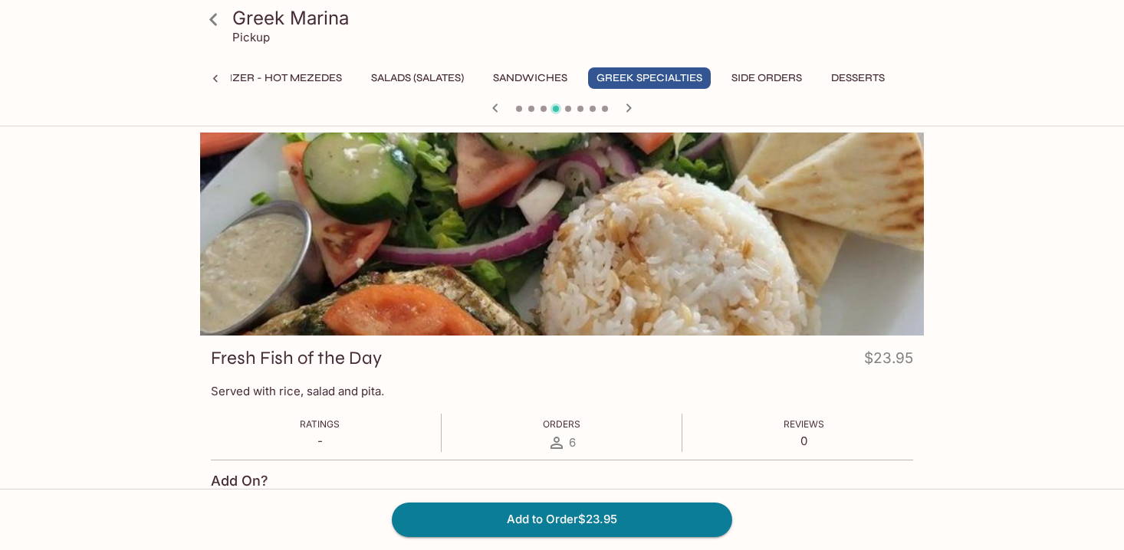
click at [500, 109] on icon "button" at bounding box center [495, 108] width 18 height 18
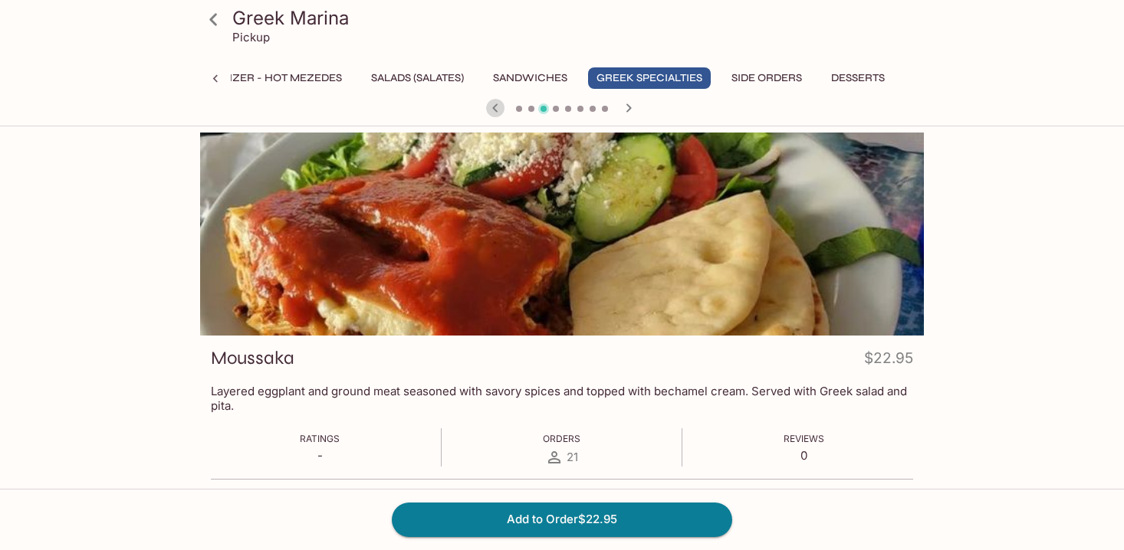
click at [500, 109] on icon "button" at bounding box center [495, 108] width 18 height 18
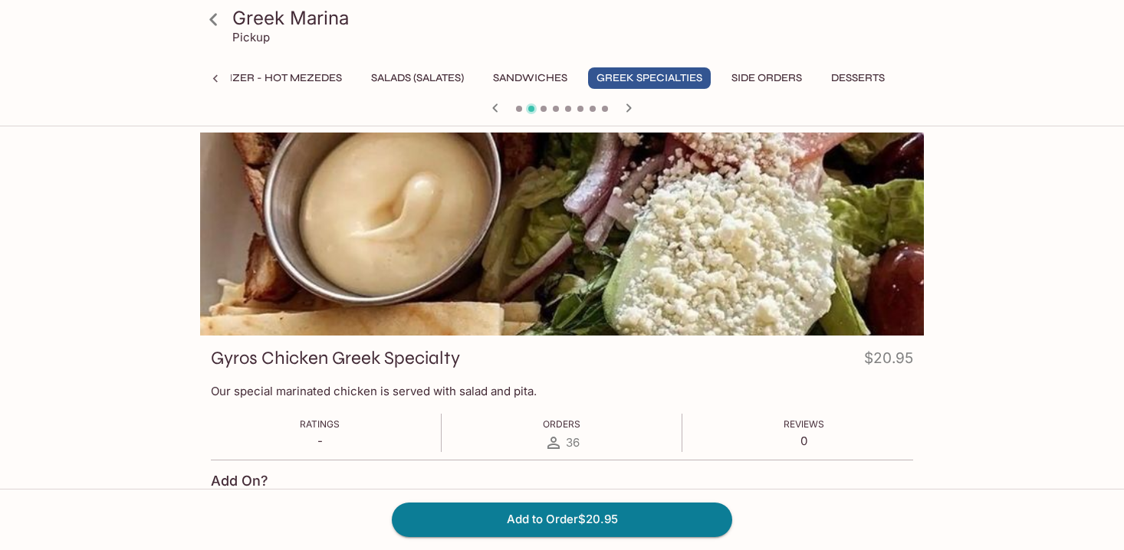
drag, startPoint x: 500, startPoint y: 108, endPoint x: 487, endPoint y: 399, distance: 291.5
click at [497, 107] on icon "button" at bounding box center [495, 108] width 18 height 18
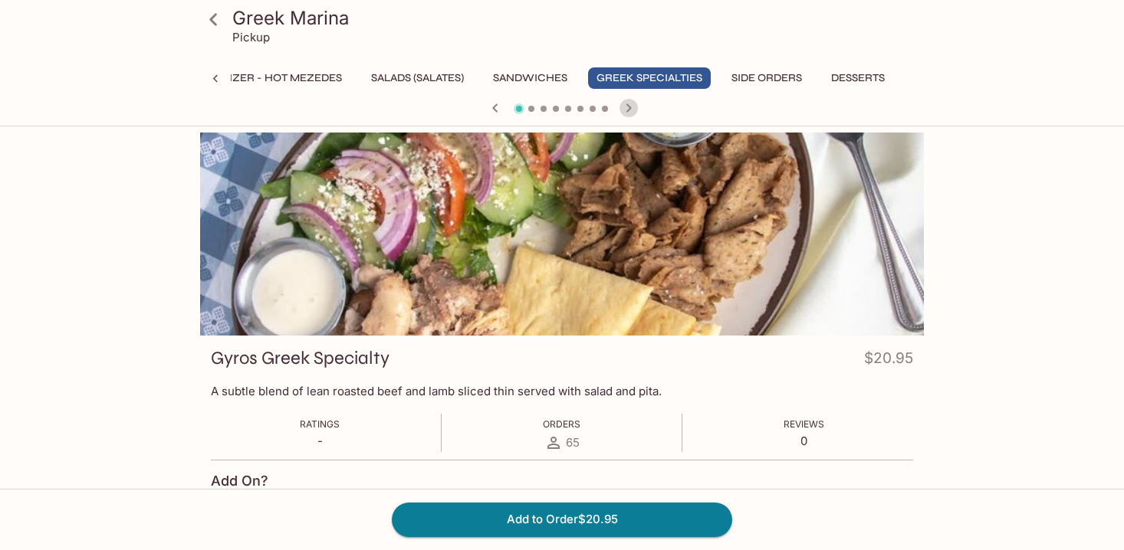
click at [625, 104] on icon "button" at bounding box center [628, 108] width 18 height 18
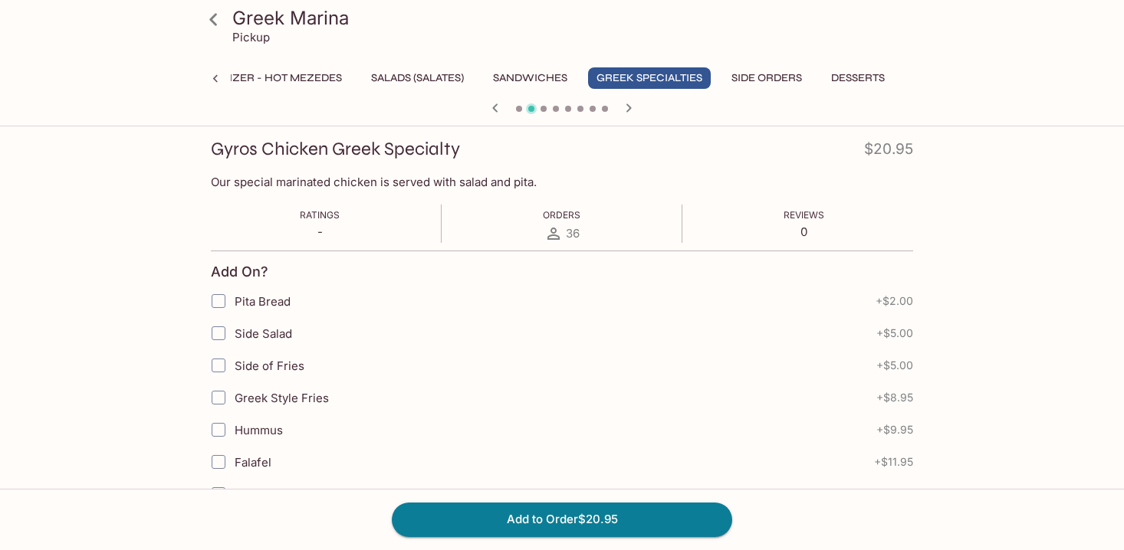
scroll to position [225, 0]
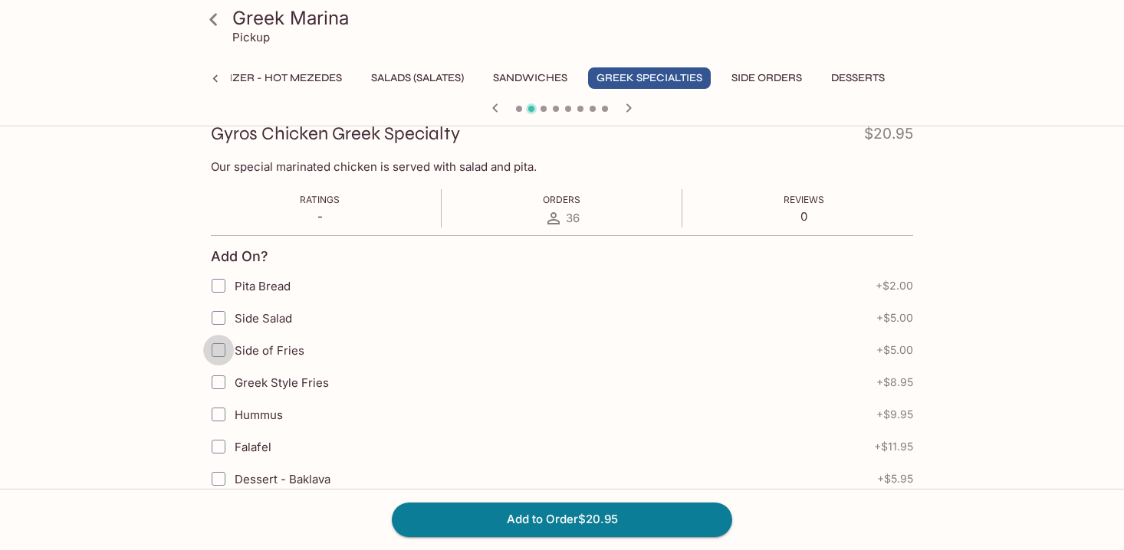
click at [222, 354] on input "Side of Fries" at bounding box center [218, 350] width 31 height 31
checkbox input "true"
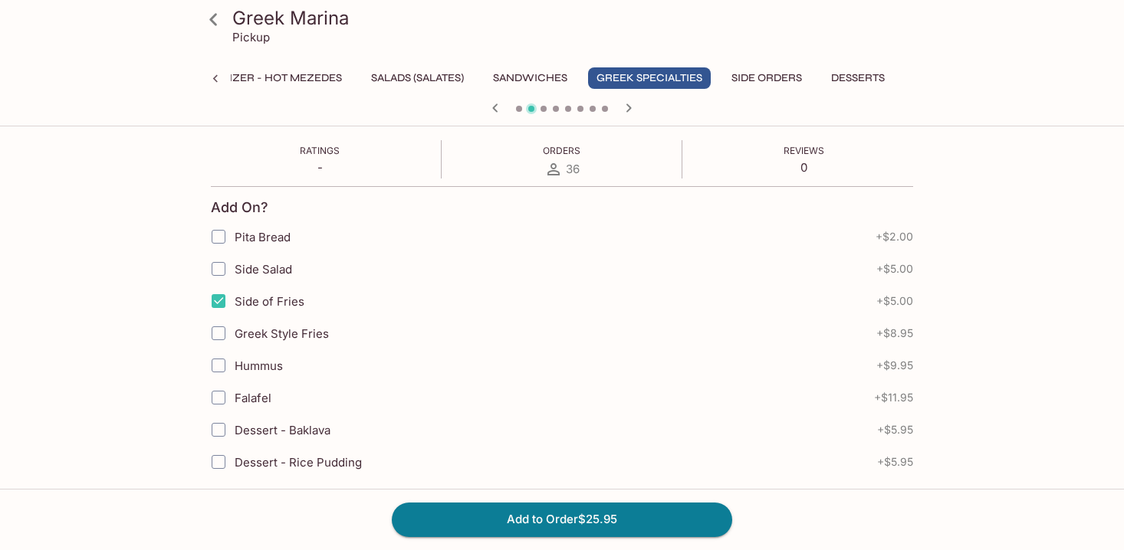
scroll to position [0, 0]
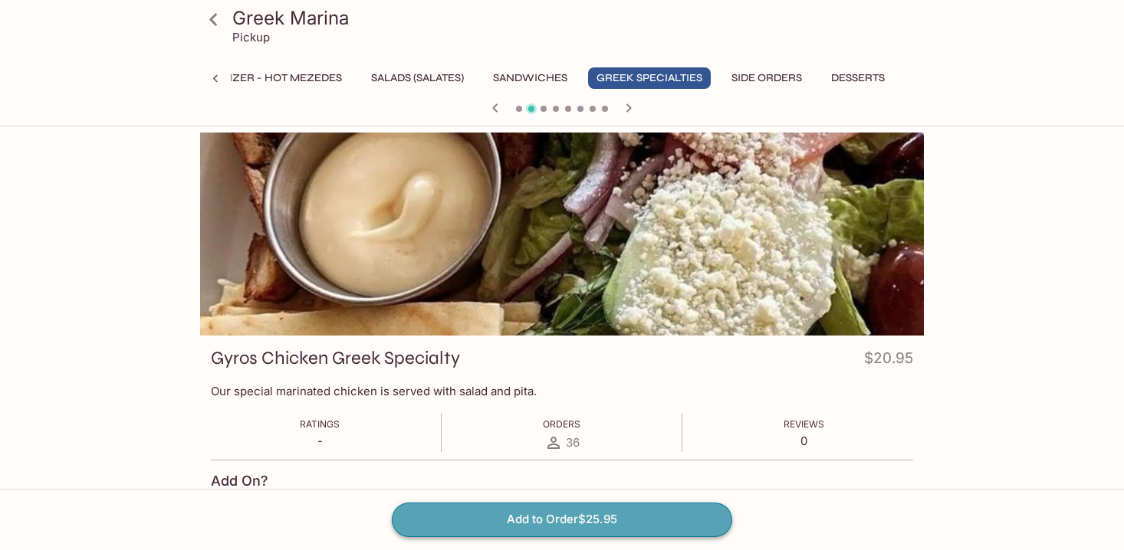
click at [603, 520] on button "Add to Order $25.95" at bounding box center [562, 520] width 340 height 34
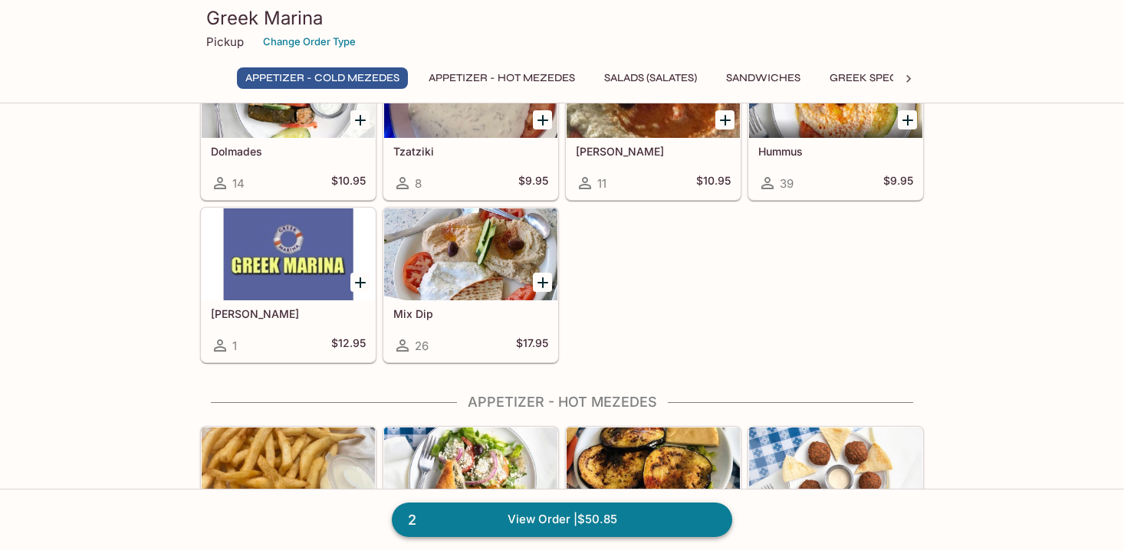
scroll to position [61, 0]
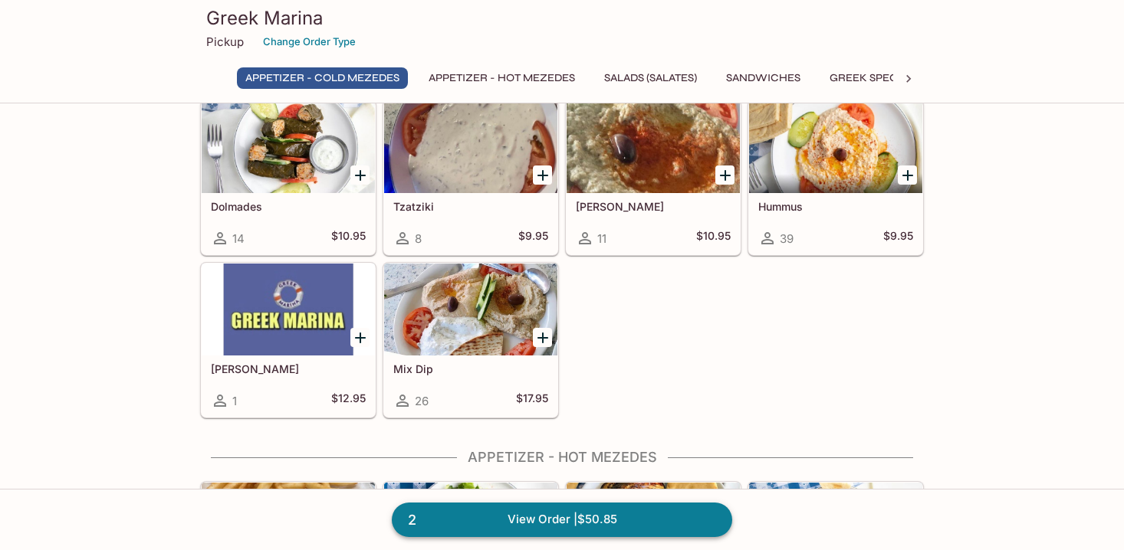
click at [625, 522] on link "2 View Order | $50.85" at bounding box center [562, 520] width 340 height 34
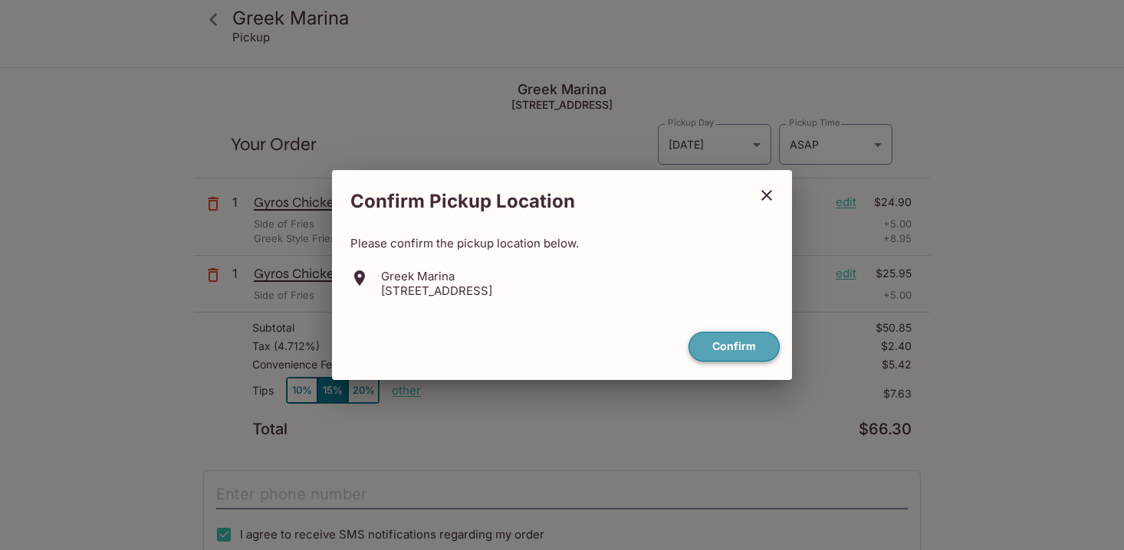
click at [725, 351] on button "Confirm" at bounding box center [733, 347] width 91 height 30
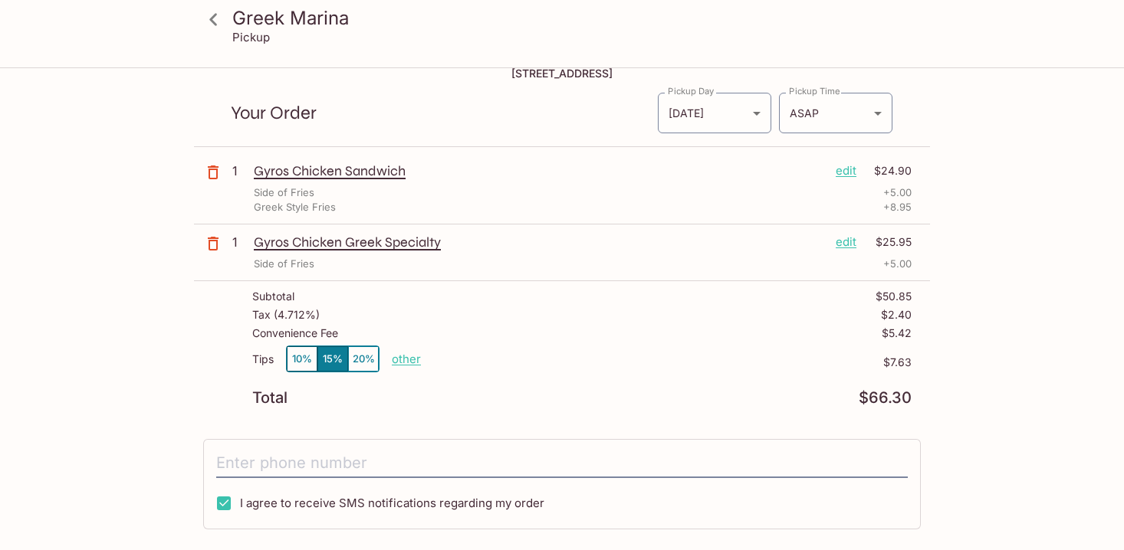
scroll to position [35, 0]
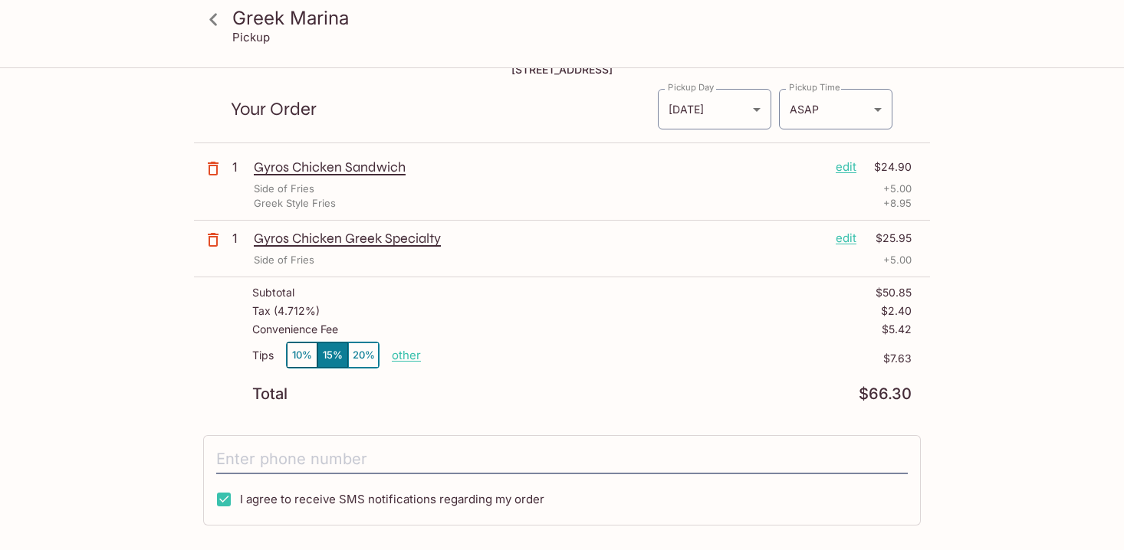
click at [300, 360] on button "10%" at bounding box center [302, 355] width 31 height 25
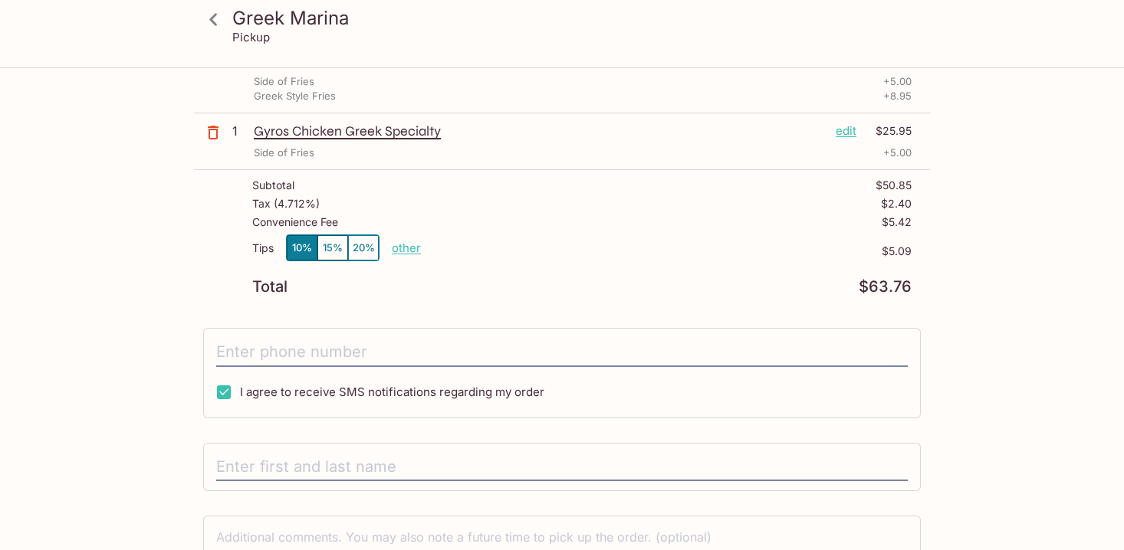
scroll to position [145, 0]
click at [330, 251] on button "15%" at bounding box center [332, 245] width 31 height 25
click at [356, 240] on button "20%" at bounding box center [363, 245] width 31 height 25
click at [309, 241] on button "10%" at bounding box center [302, 245] width 31 height 25
click at [412, 245] on p "other" at bounding box center [406, 245] width 29 height 15
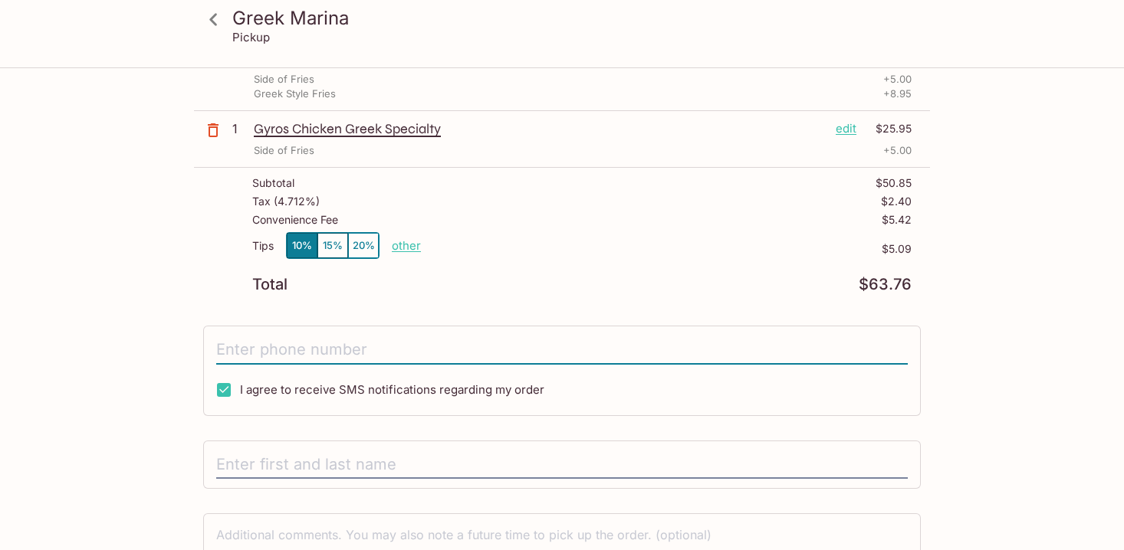
click at [282, 350] on input "tel" at bounding box center [561, 350] width 691 height 29
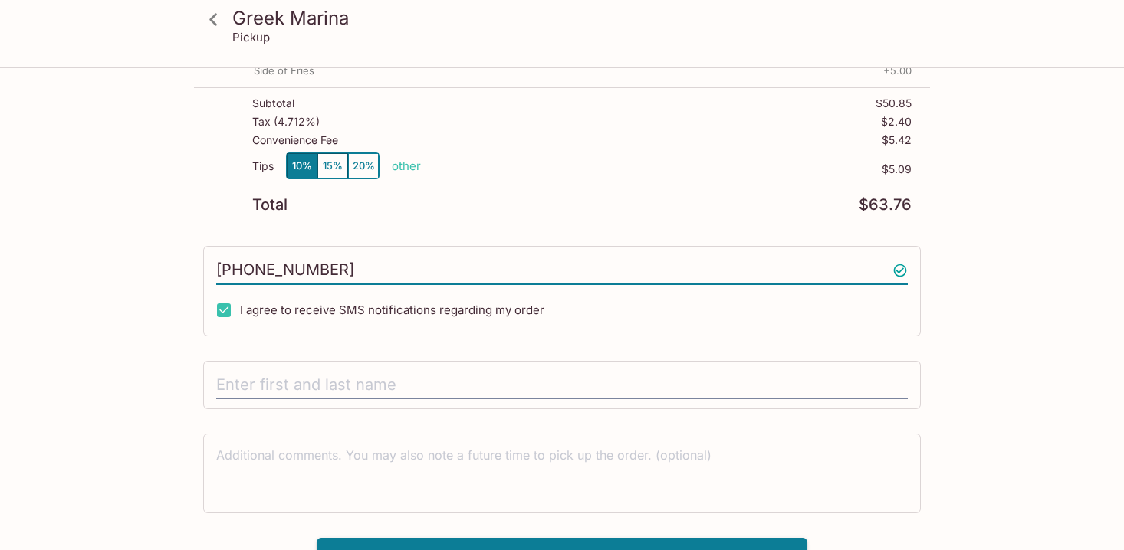
scroll to position [251, 0]
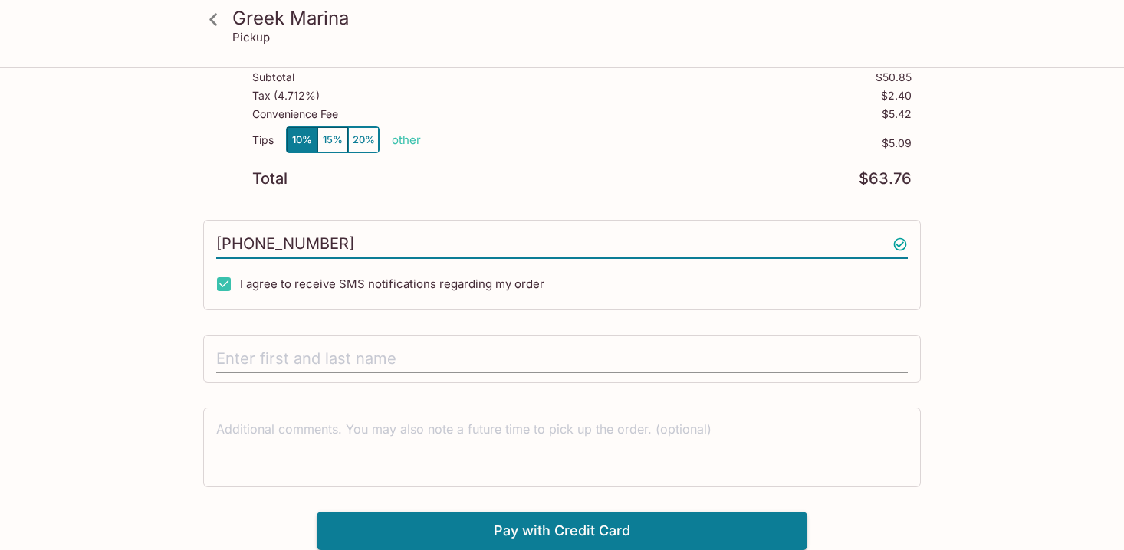
type input "[PHONE_NUMBER]"
click at [280, 363] on input "text" at bounding box center [561, 359] width 691 height 29
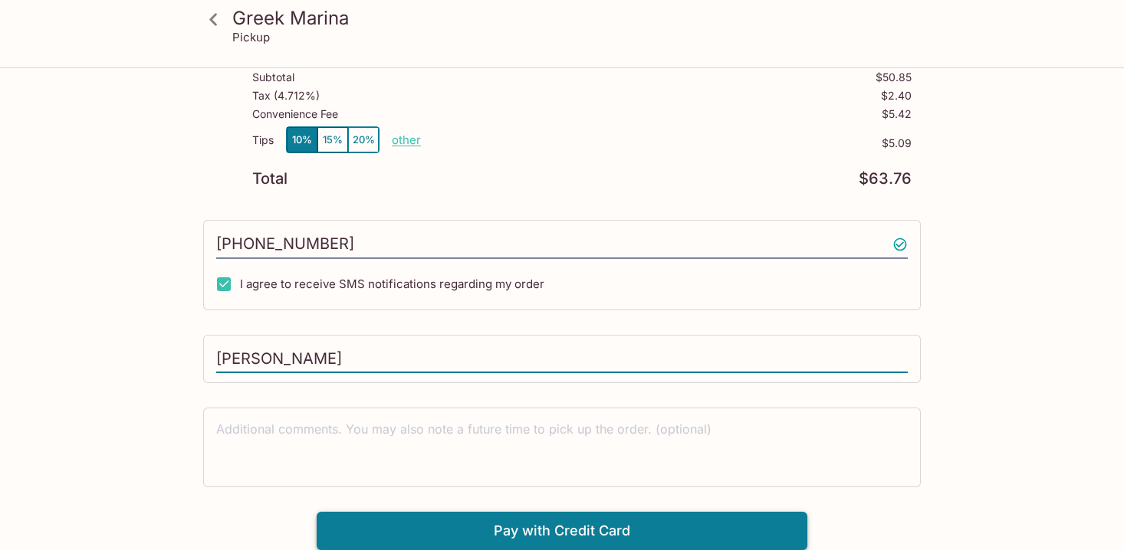
type input "[PERSON_NAME]"
click at [428, 523] on button "Pay with Credit Card" at bounding box center [562, 531] width 491 height 38
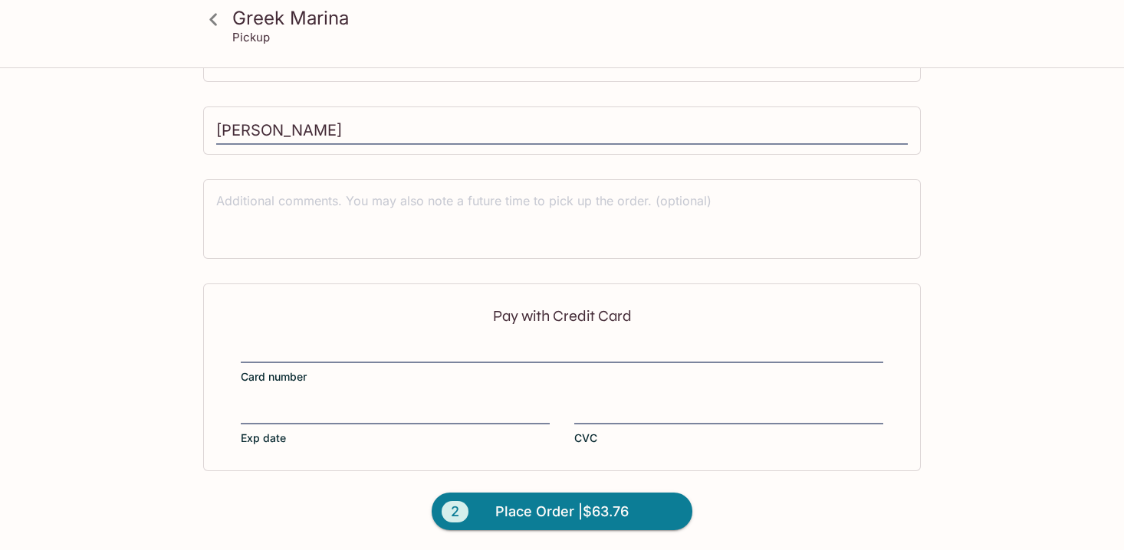
scroll to position [481, 0]
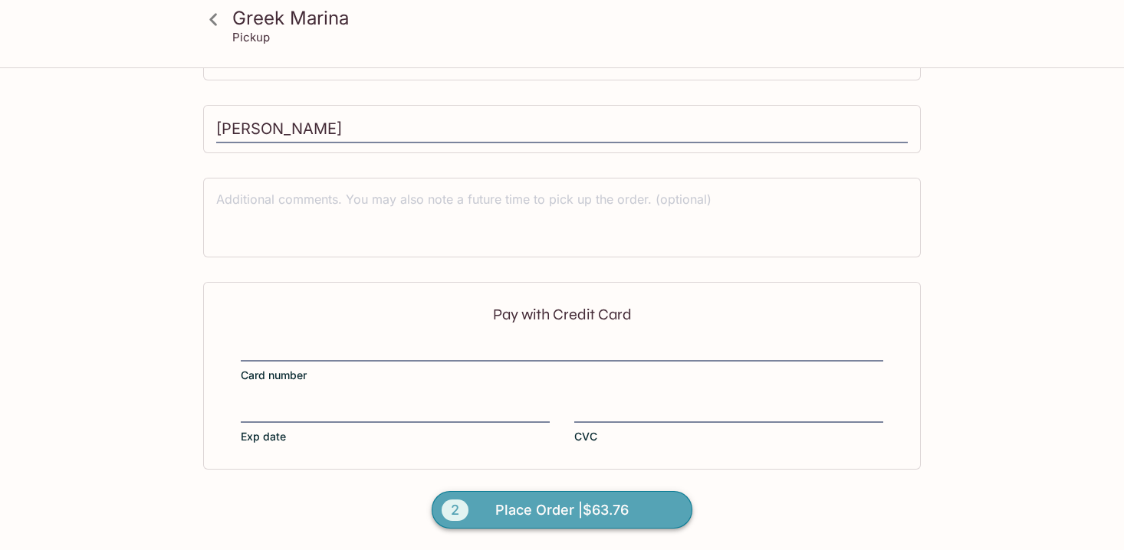
click at [562, 499] on span "Place Order | $63.76" at bounding box center [561, 510] width 133 height 25
